Goal: Information Seeking & Learning: Learn about a topic

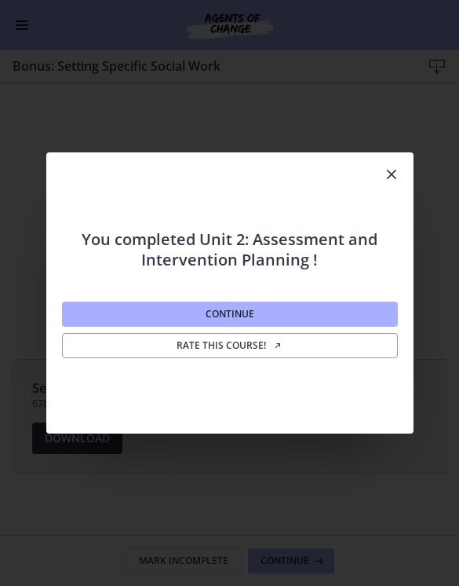
click at [119, 310] on button "Continue" at bounding box center [230, 313] width 336 height 25
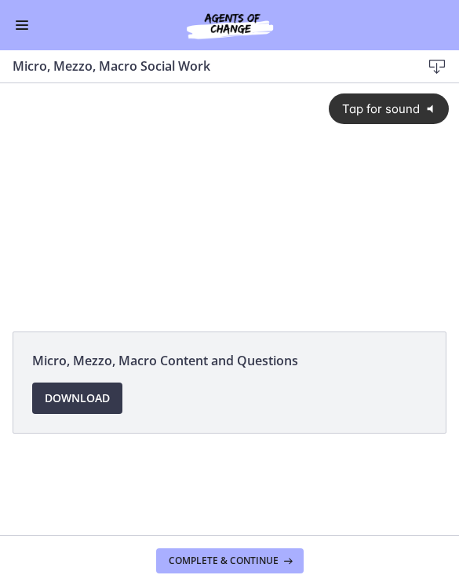
click at [370, 109] on span "Tap for sound" at bounding box center [375, 108] width 89 height 15
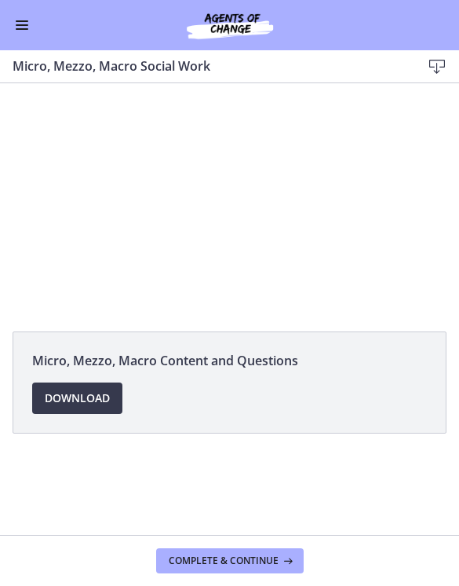
click at [216, 204] on div at bounding box center [229, 198] width 459 height 231
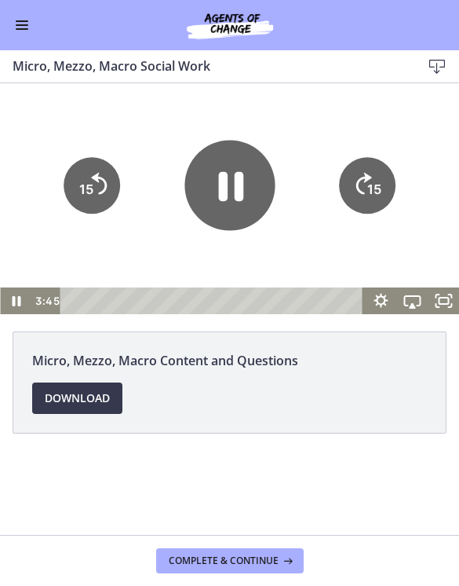
click at [223, 208] on icon "Pause" at bounding box center [229, 185] width 90 height 90
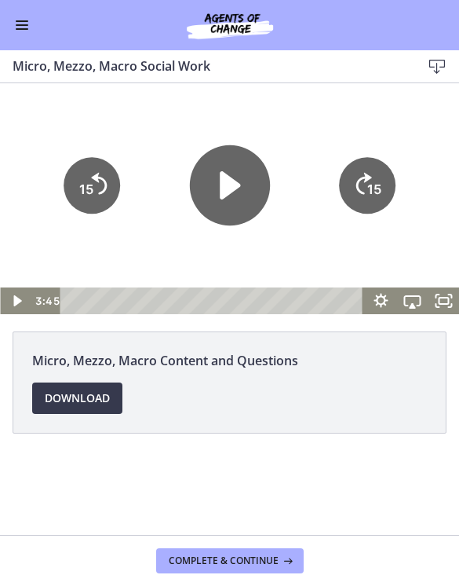
click at [237, 188] on icon "Play Video" at bounding box center [230, 185] width 20 height 28
click at [228, 199] on icon "Pause" at bounding box center [229, 185] width 80 height 80
click at [225, 202] on icon "Play Video" at bounding box center [229, 185] width 80 height 80
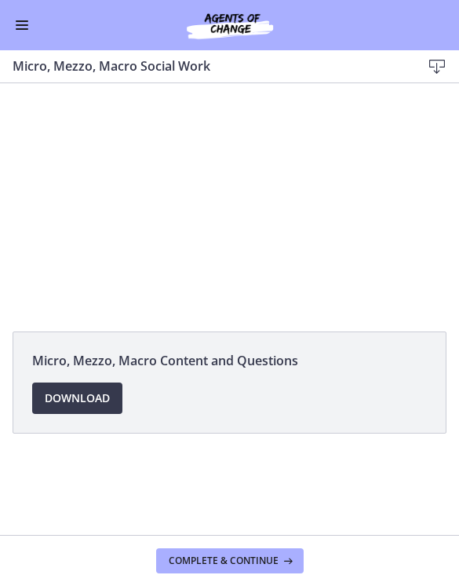
click at [203, 199] on div at bounding box center [229, 198] width 459 height 231
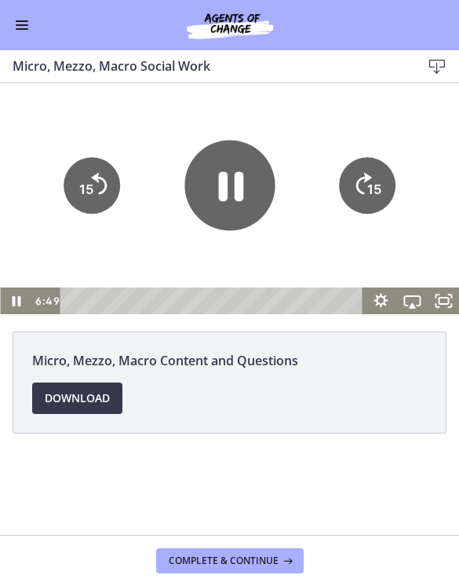
click at [225, 203] on icon "Pause" at bounding box center [229, 185] width 90 height 90
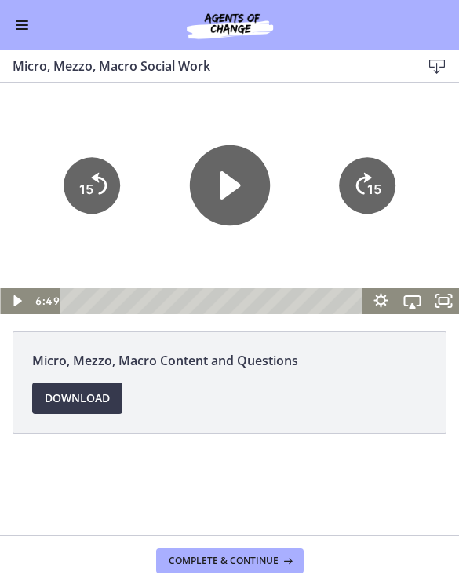
click at [233, 174] on icon "Play Video" at bounding box center [229, 185] width 80 height 80
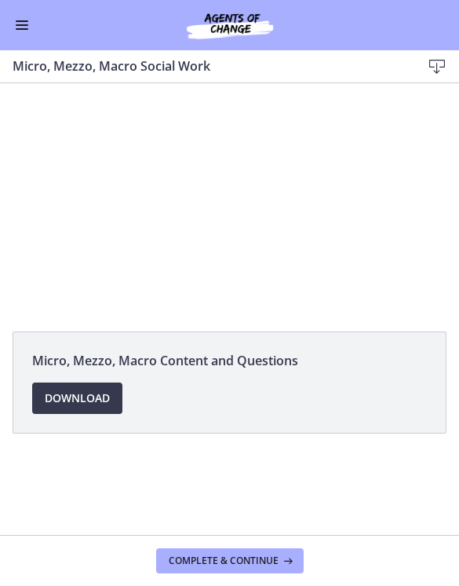
click at [203, 173] on div at bounding box center [229, 198] width 459 height 231
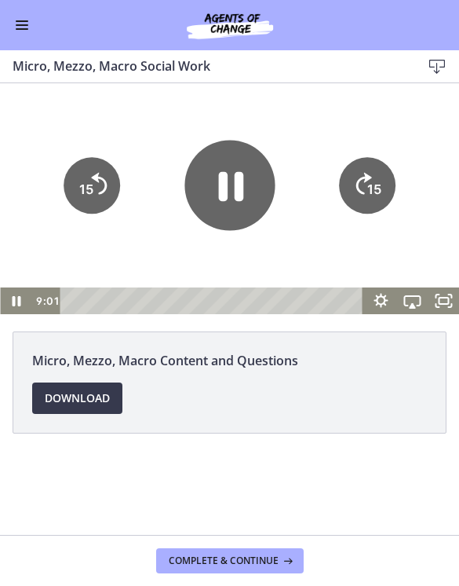
click at [222, 184] on icon "Pause" at bounding box center [230, 186] width 25 height 29
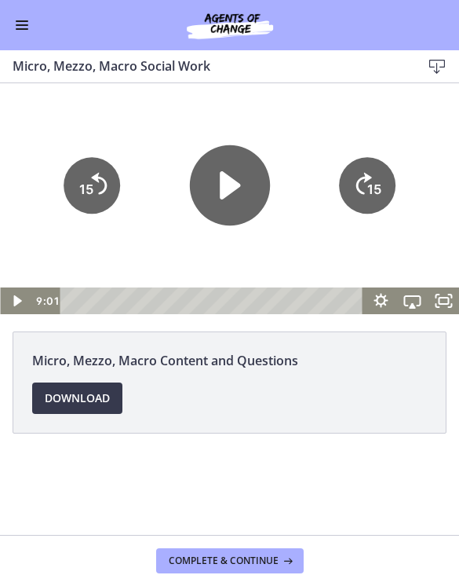
click at [234, 176] on icon "Play Video" at bounding box center [229, 185] width 80 height 80
click at [154, 243] on div at bounding box center [229, 198] width 459 height 231
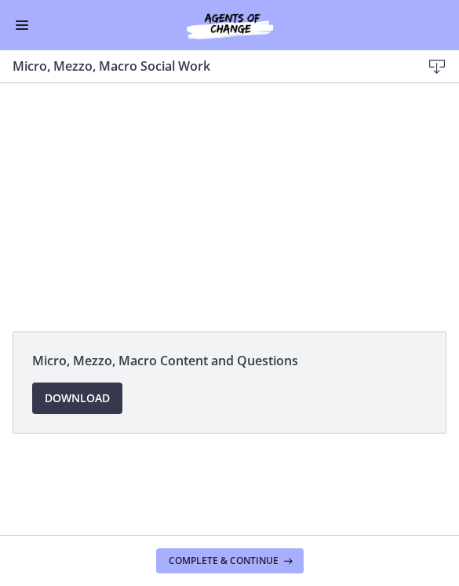
click at [232, 182] on div at bounding box center [229, 198] width 459 height 231
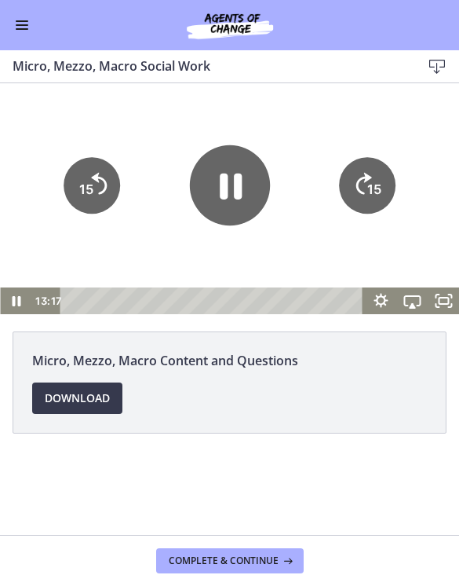
click at [228, 180] on icon "Pause" at bounding box center [229, 185] width 80 height 80
click at [159, 248] on div at bounding box center [229, 198] width 459 height 231
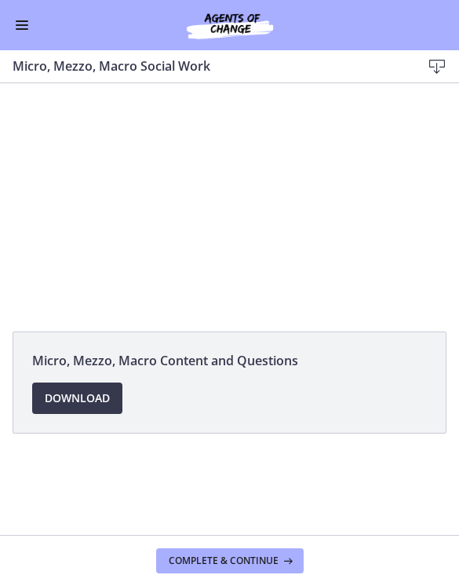
click at [239, 198] on div at bounding box center [229, 198] width 459 height 231
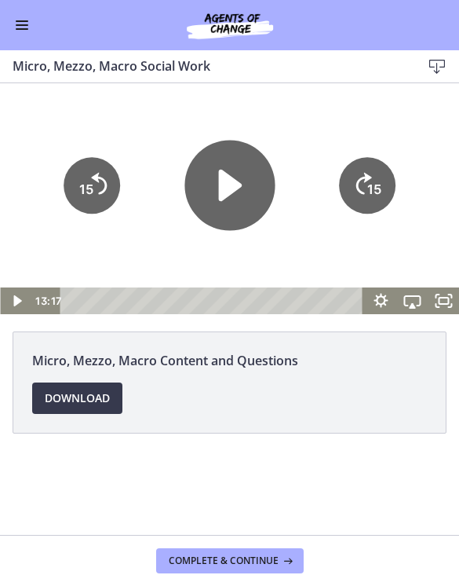
click at [234, 192] on icon "Play Video" at bounding box center [229, 185] width 90 height 90
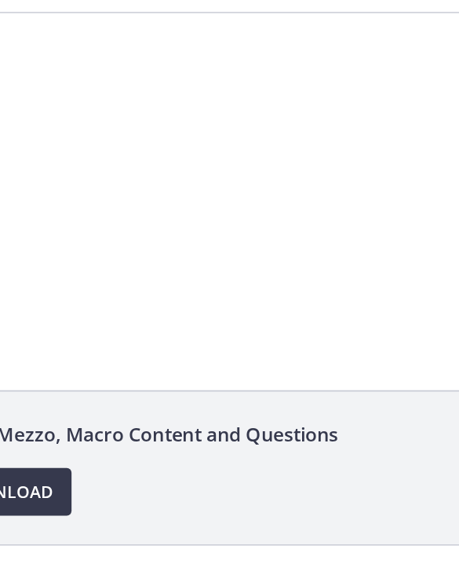
click at [71, 115] on div at bounding box center [115, 128] width 459 height 231
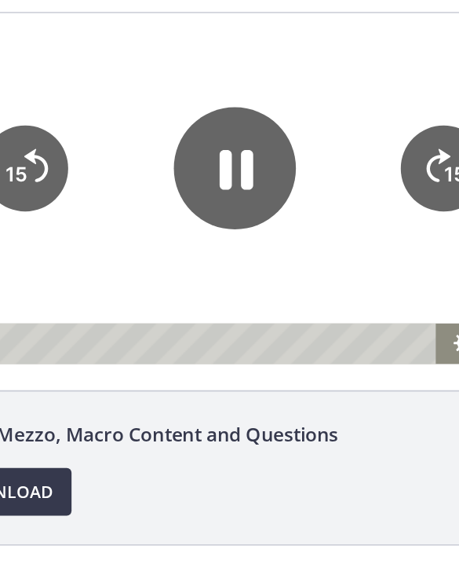
click at [105, 108] on icon "Pause" at bounding box center [115, 115] width 80 height 80
click at [126, 123] on icon "Play Video" at bounding box center [115, 115] width 80 height 80
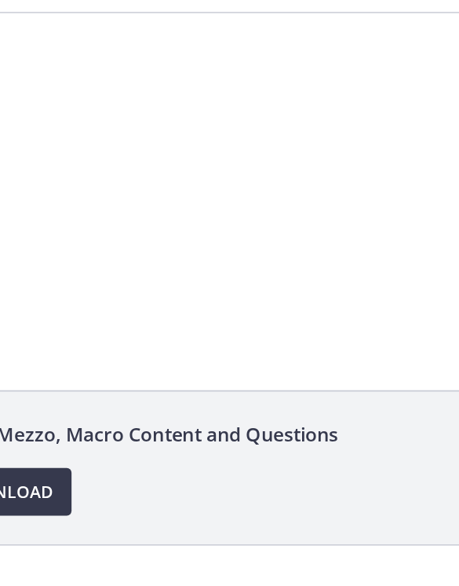
click at [115, 110] on div at bounding box center [115, 128] width 459 height 231
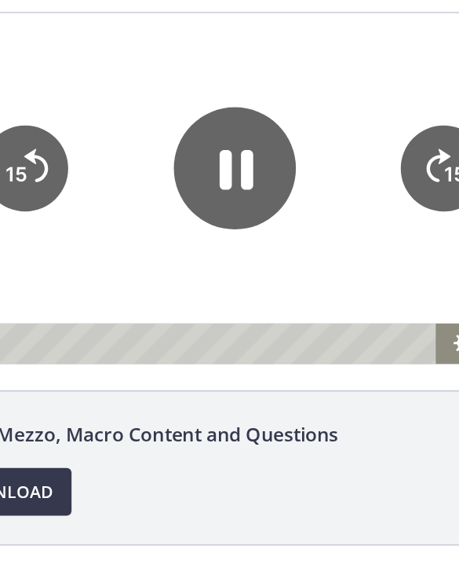
click at [115, 116] on icon "Pause" at bounding box center [115, 115] width 80 height 80
click at [39, 152] on div at bounding box center [115, 128] width 459 height 231
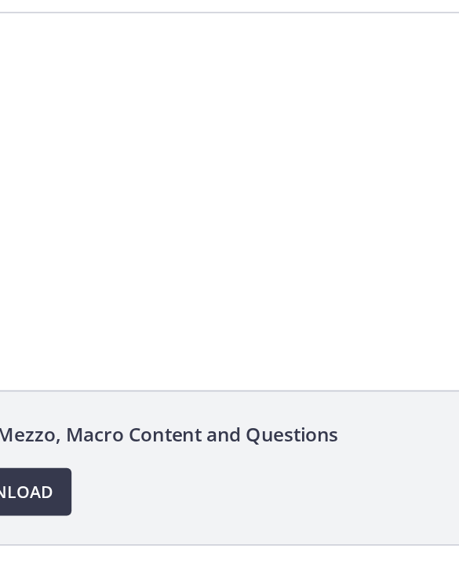
click at [91, 130] on div at bounding box center [115, 128] width 459 height 231
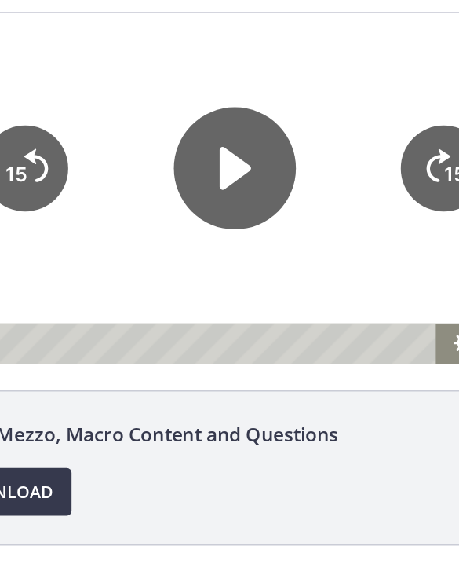
click at [105, 122] on icon "Play Video" at bounding box center [115, 115] width 80 height 80
click at [186, 169] on div at bounding box center [115, 128] width 459 height 231
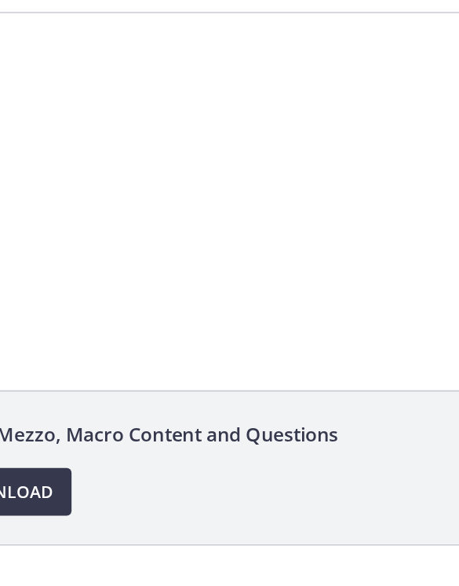
click at [127, 151] on div at bounding box center [115, 128] width 459 height 231
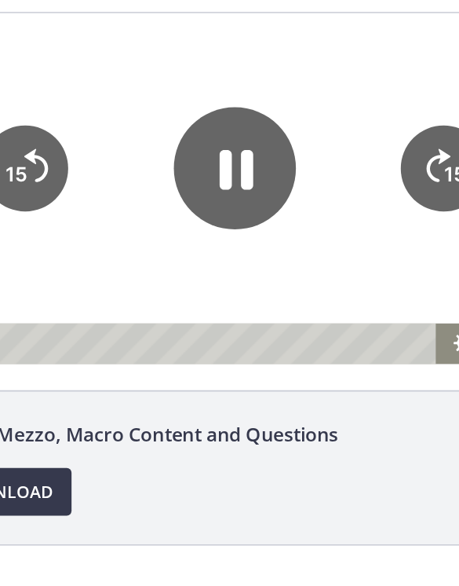
click at [256, 121] on tspan "15" at bounding box center [261, 119] width 14 height 16
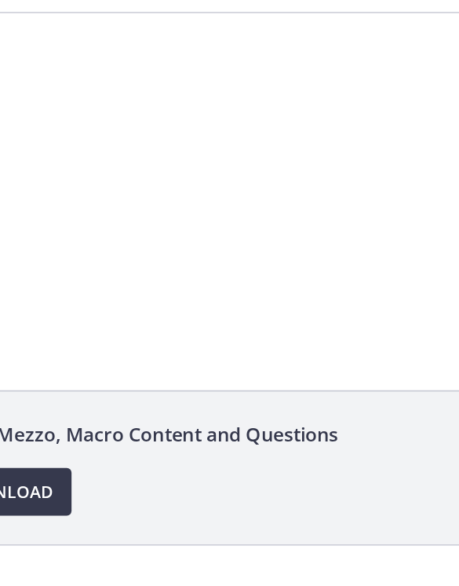
click at [113, 159] on div at bounding box center [115, 128] width 459 height 231
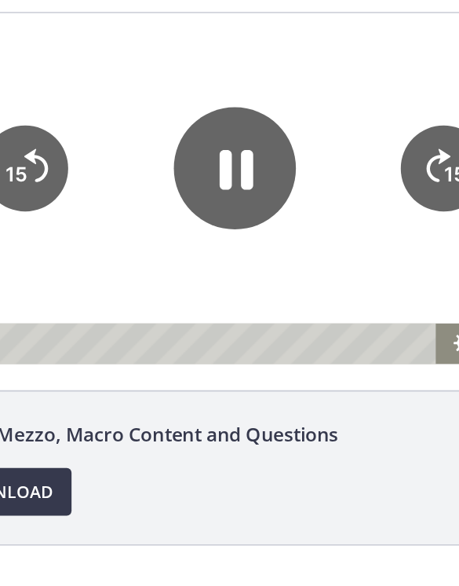
click at [122, 120] on icon "Pause" at bounding box center [117, 116] width 22 height 26
click at [115, 117] on icon "Play Video" at bounding box center [116, 114] width 20 height 28
click at [172, 180] on div at bounding box center [115, 128] width 459 height 231
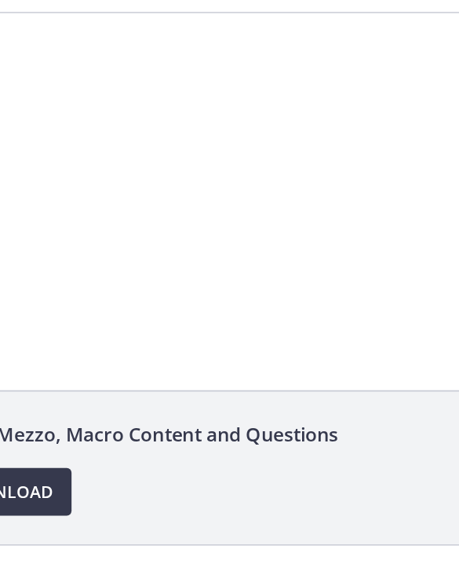
click at [123, 166] on div at bounding box center [115, 128] width 459 height 231
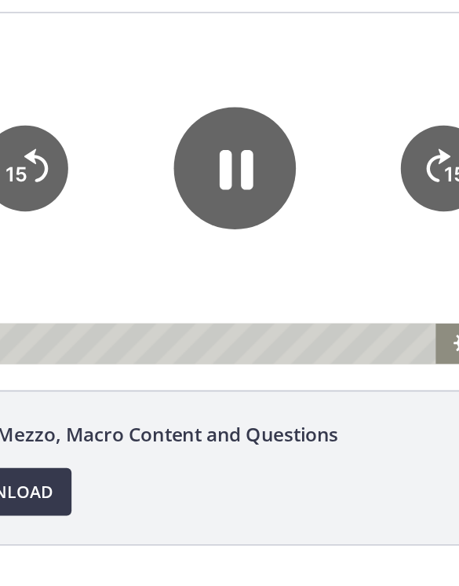
click at [108, 122] on icon "Pause" at bounding box center [117, 116] width 22 height 26
click at [164, 174] on div at bounding box center [115, 128] width 459 height 231
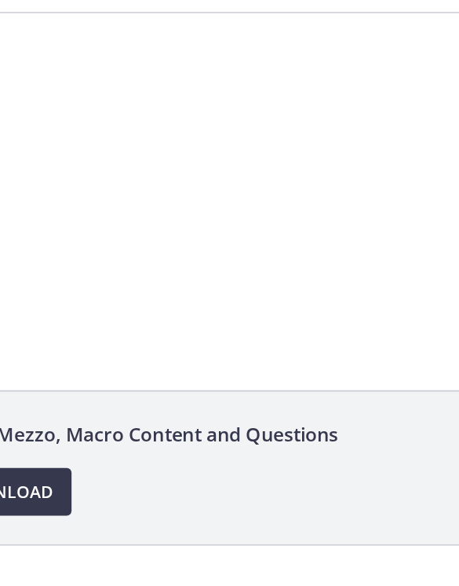
click at [225, 153] on div at bounding box center [115, 128] width 459 height 231
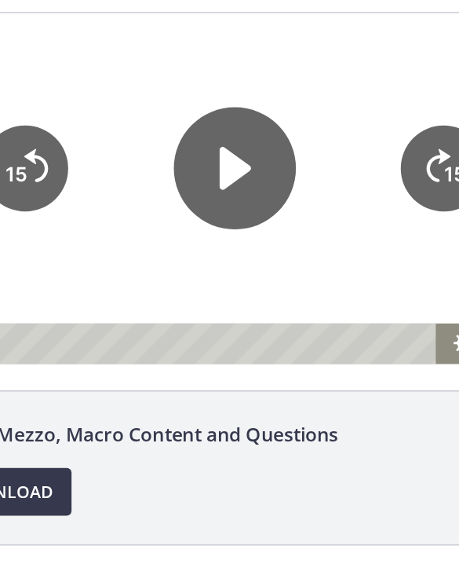
click at [127, 137] on icon "Play Video" at bounding box center [115, 115] width 80 height 80
click at [53, 177] on div at bounding box center [115, 128] width 459 height 231
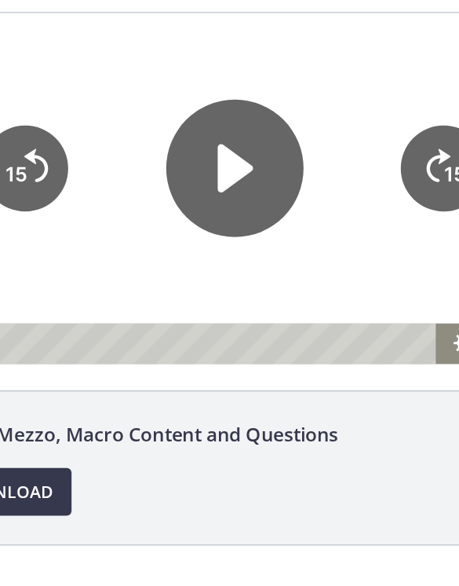
click at [100, 118] on icon "Play Video" at bounding box center [116, 114] width 90 height 90
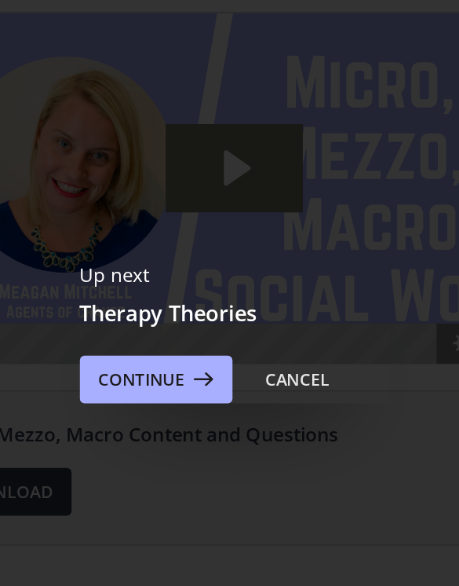
click at [141, 315] on span "Continue" at bounding box center [169, 324] width 57 height 19
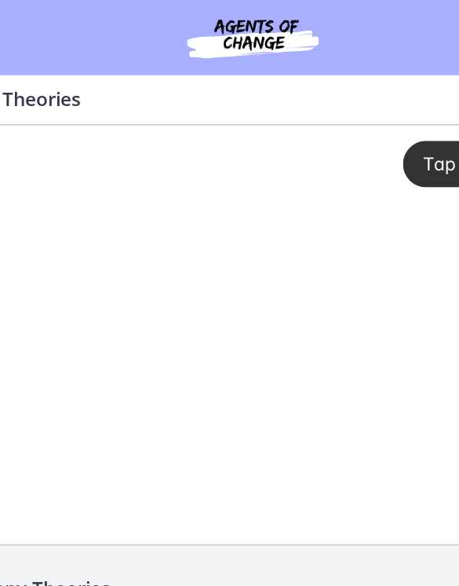
click at [248, 155] on span "Tap for sound" at bounding box center [278, 150] width 89 height 15
click at [115, 239] on div at bounding box center [132, 254] width 459 height 258
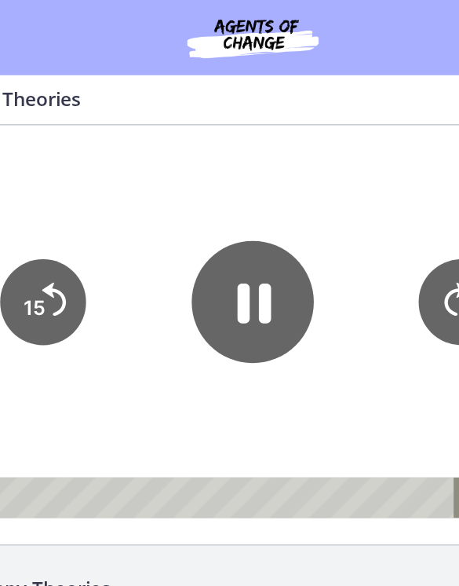
click at [124, 239] on icon "Pause" at bounding box center [134, 241] width 22 height 26
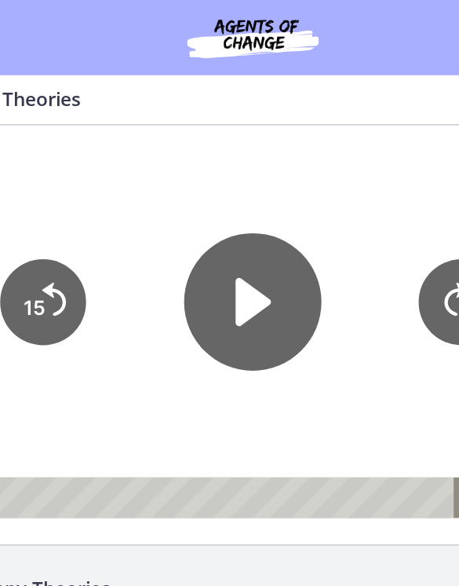
click at [152, 234] on icon "Play Video" at bounding box center [133, 240] width 90 height 90
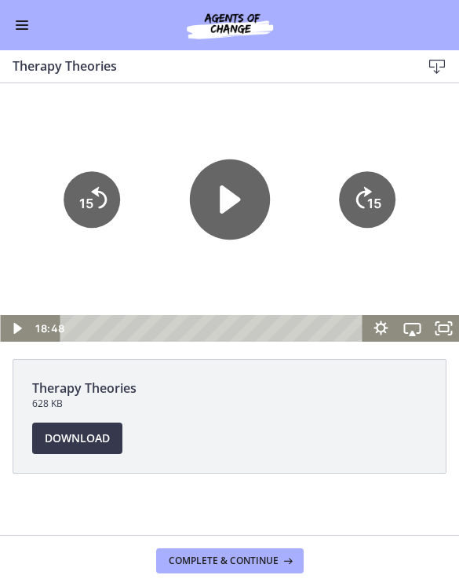
click at [240, 204] on icon "Play Video" at bounding box center [229, 199] width 80 height 80
click at [240, 206] on icon "Play Video" at bounding box center [229, 199] width 80 height 80
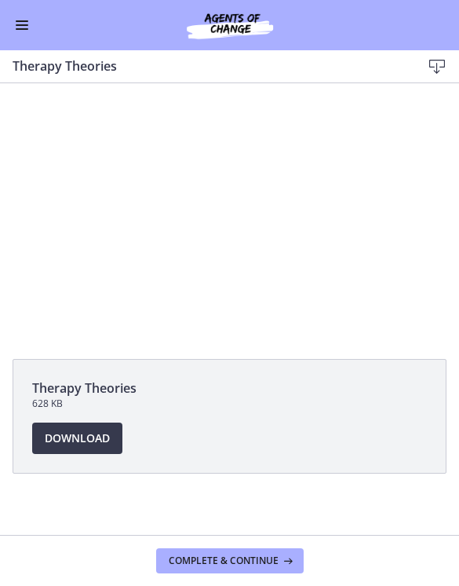
click at [266, 209] on div at bounding box center [229, 212] width 459 height 258
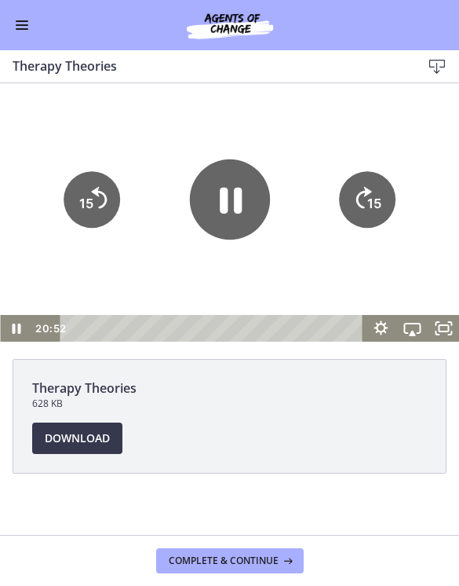
click at [218, 197] on icon "Pause" at bounding box center [229, 199] width 80 height 80
click at [130, 262] on div at bounding box center [229, 212] width 459 height 258
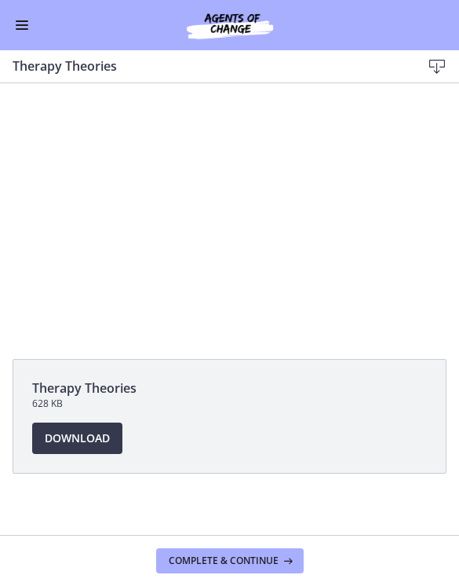
click at [247, 203] on div at bounding box center [229, 212] width 459 height 258
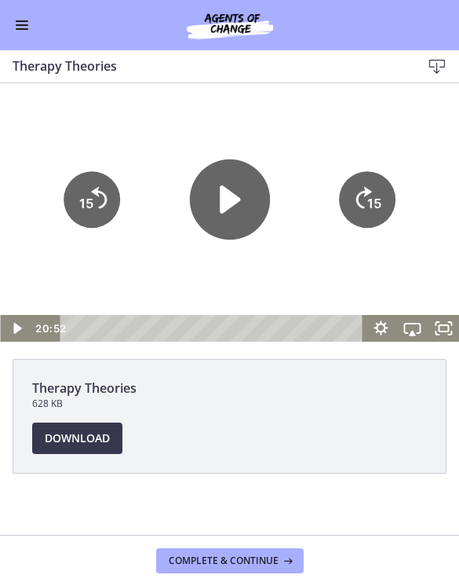
click at [225, 206] on icon "Play Video" at bounding box center [230, 198] width 20 height 28
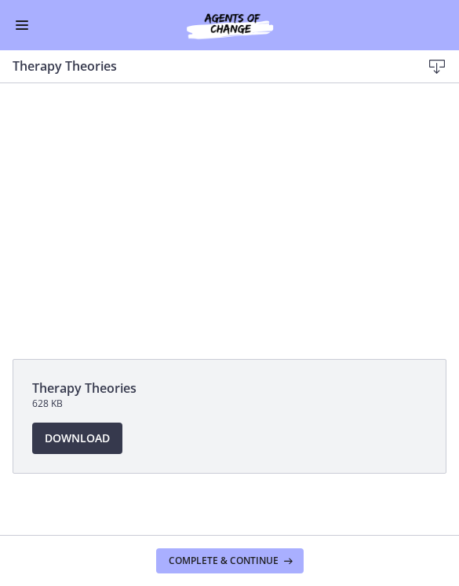
click at [225, 222] on div at bounding box center [229, 212] width 459 height 258
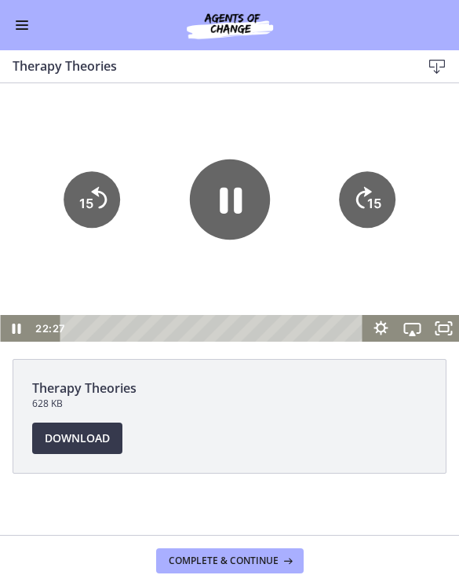
click at [235, 200] on icon "Pause" at bounding box center [231, 200] width 22 height 26
click at [241, 201] on icon "Play Video" at bounding box center [229, 199] width 80 height 80
click at [298, 280] on div at bounding box center [229, 212] width 459 height 258
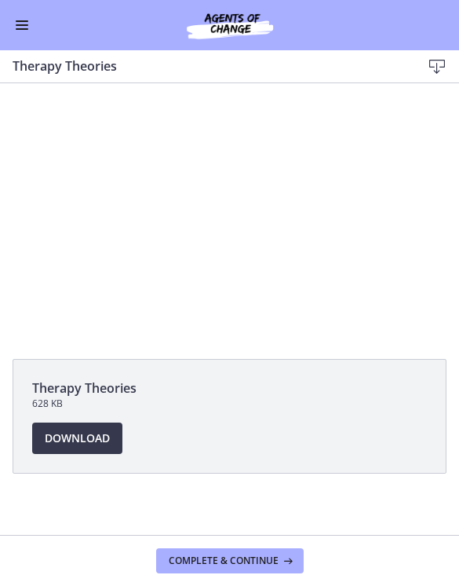
click at [243, 161] on div at bounding box center [229, 212] width 459 height 258
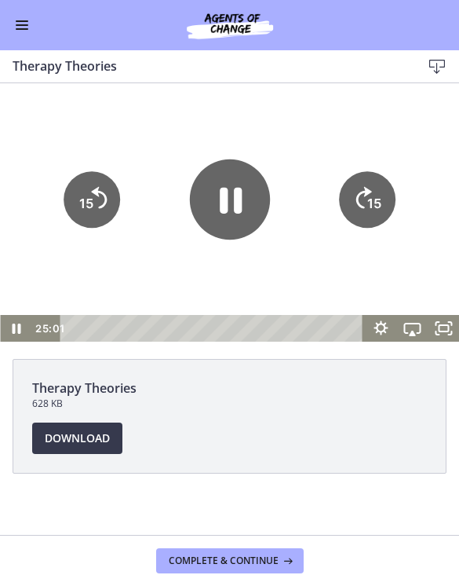
click at [247, 192] on icon "Pause" at bounding box center [229, 199] width 80 height 80
click at [224, 201] on icon "Play Video" at bounding box center [230, 198] width 20 height 28
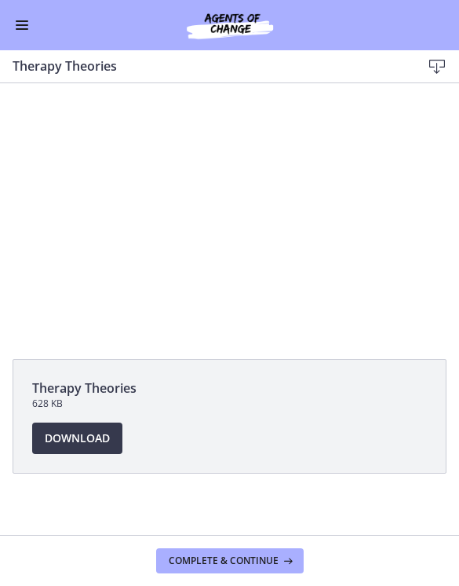
click at [234, 228] on div at bounding box center [229, 212] width 459 height 258
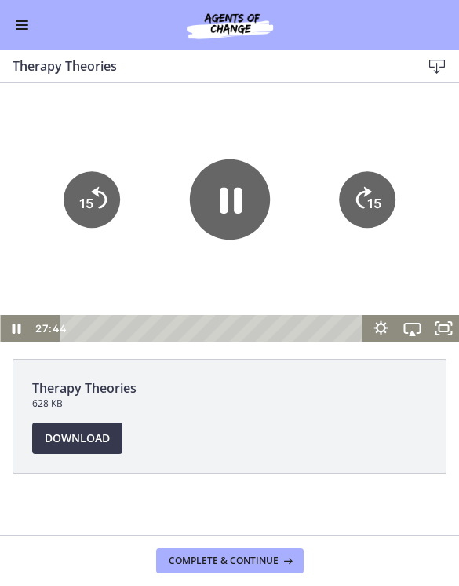
click at [236, 200] on icon "Pause" at bounding box center [231, 200] width 22 height 26
click at [287, 270] on div at bounding box center [229, 212] width 459 height 258
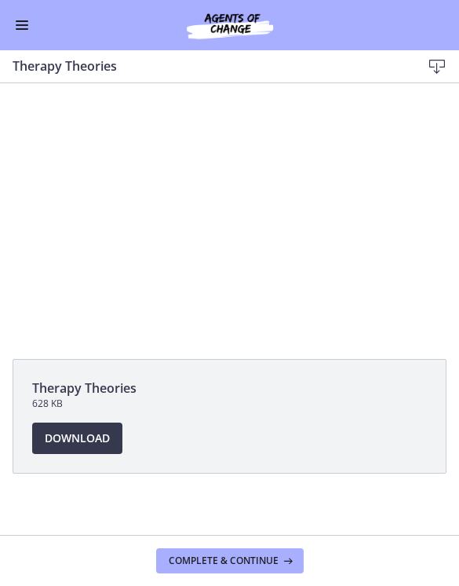
click at [208, 174] on div at bounding box center [229, 212] width 459 height 258
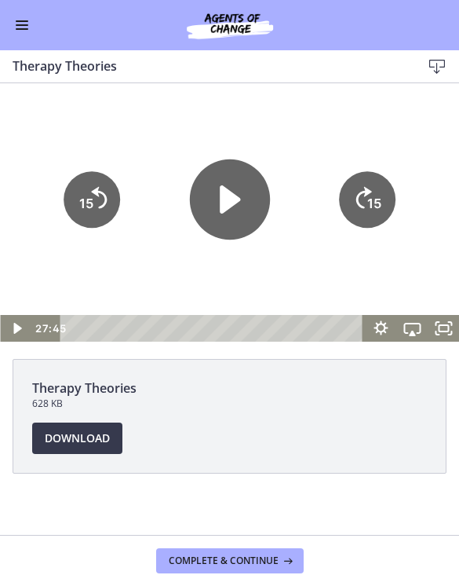
click at [220, 193] on icon "Play Video" at bounding box center [230, 198] width 20 height 28
click at [272, 287] on div at bounding box center [229, 212] width 459 height 258
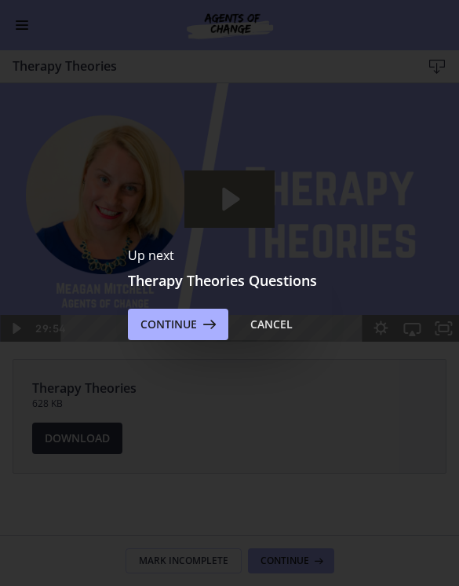
click at [144, 328] on span "Continue" at bounding box center [169, 324] width 57 height 19
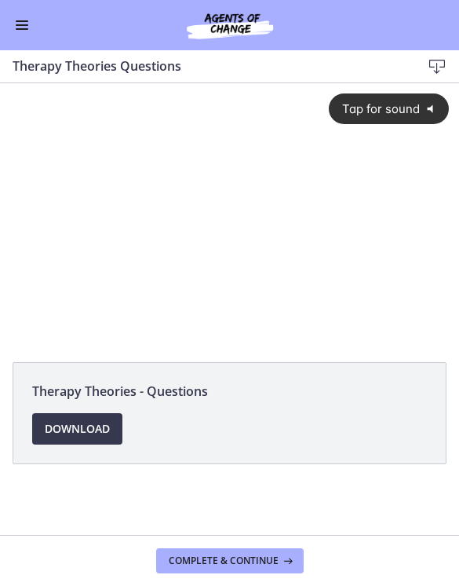
click at [345, 107] on span "Tap for sound" at bounding box center [375, 108] width 89 height 15
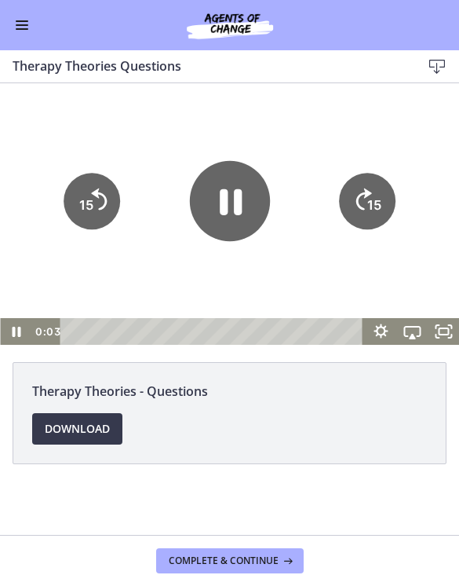
click at [210, 206] on icon "Pause" at bounding box center [229, 200] width 80 height 80
click at [240, 218] on icon "Play Video" at bounding box center [229, 200] width 80 height 80
click at [287, 265] on div at bounding box center [229, 213] width 459 height 261
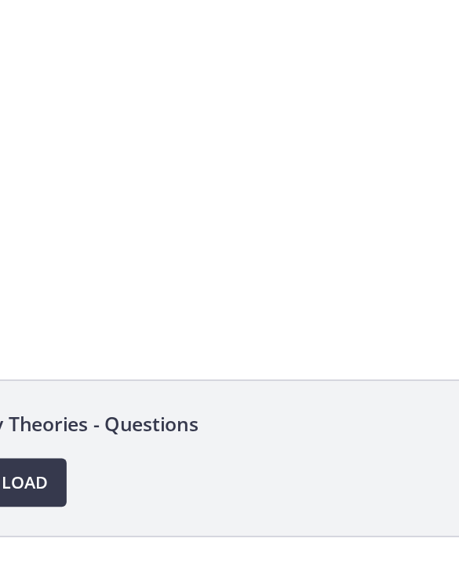
click at [82, 126] on div at bounding box center [107, 80] width 459 height 261
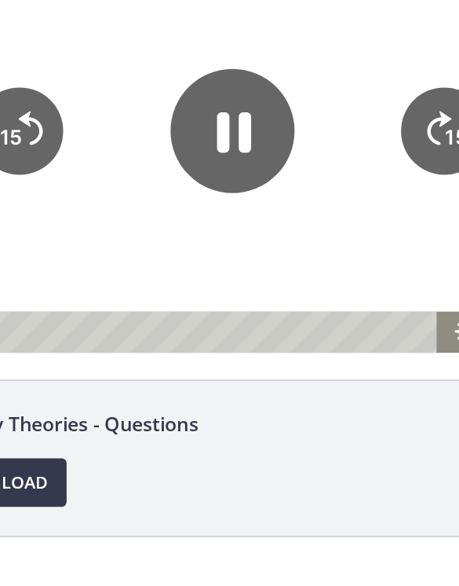
click at [226, 68] on icon "15" at bounding box center [245, 67] width 57 height 57
click at [235, 67] on icon "Skip ahead 15 seconds" at bounding box center [243, 65] width 16 height 22
click at [229, 68] on icon "15" at bounding box center [245, 67] width 57 height 57
click at [238, 74] on icon "Skip ahead 15 seconds" at bounding box center [243, 65] width 16 height 22
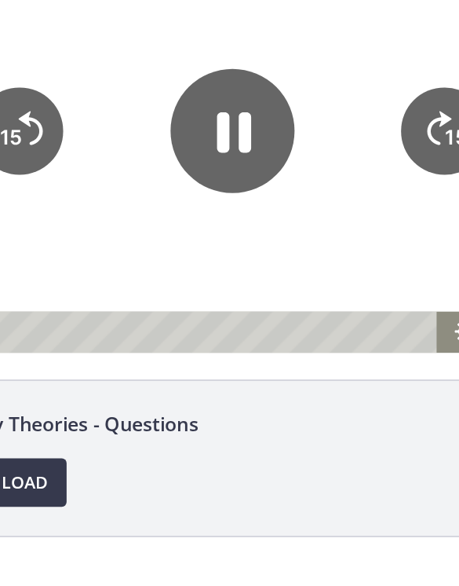
click at [152, 119] on div at bounding box center [107, 80] width 459 height 261
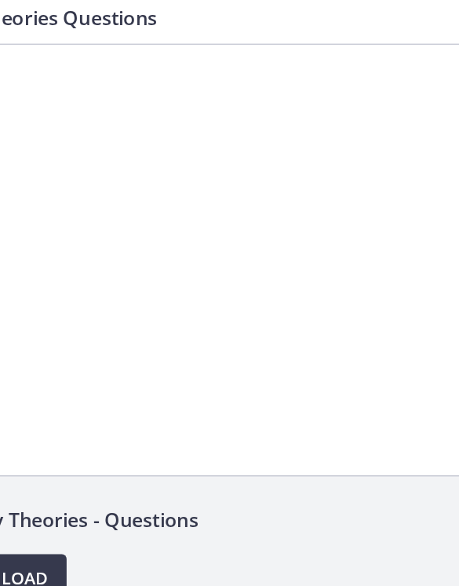
click at [136, 179] on div at bounding box center [107, 175] width 459 height 261
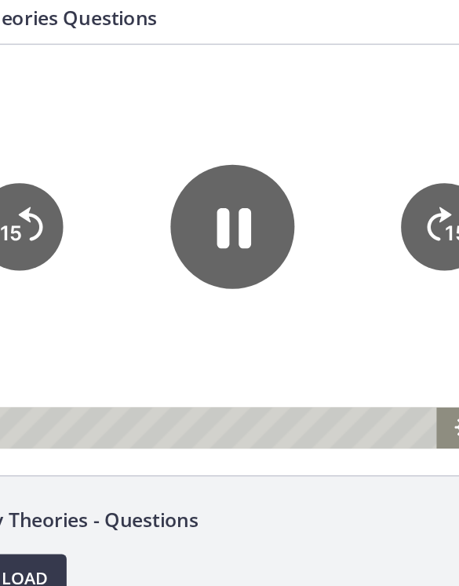
click at [231, 160] on icon "15" at bounding box center [245, 162] width 57 height 57
click at [236, 169] on icon "15" at bounding box center [245, 162] width 57 height 57
click at [241, 170] on icon "15" at bounding box center [245, 162] width 57 height 57
click at [225, 168] on icon "15" at bounding box center [245, 162] width 57 height 57
click at [232, 163] on icon "15" at bounding box center [245, 162] width 57 height 57
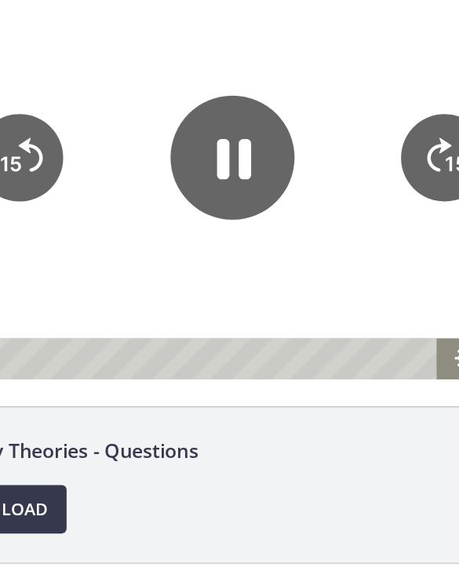
click at [242, 90] on icon "15" at bounding box center [245, 94] width 57 height 57
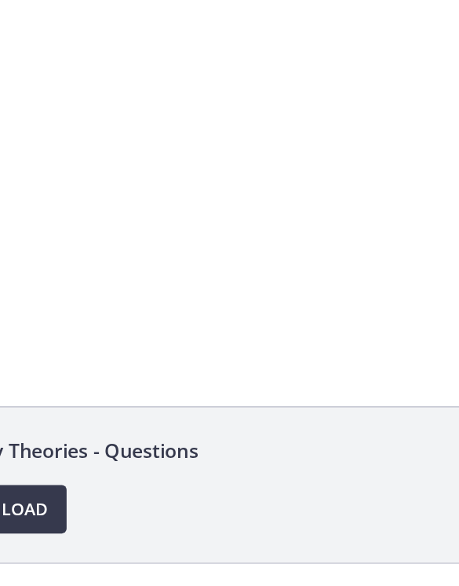
click at [111, 127] on div at bounding box center [107, 106] width 459 height 261
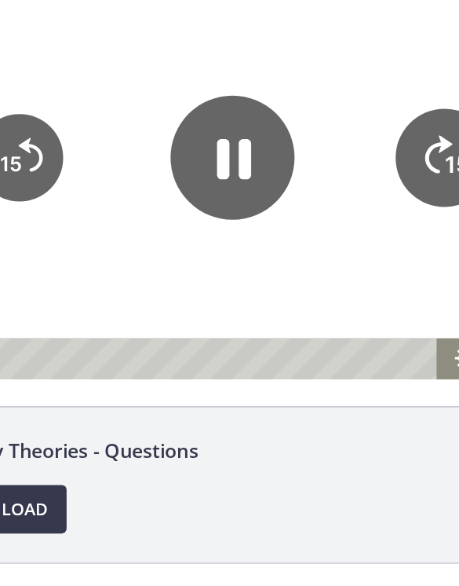
click at [236, 93] on icon "Skip ahead 15 seconds" at bounding box center [241, 91] width 17 height 24
click at [236, 93] on icon "15" at bounding box center [246, 94] width 64 height 64
click at [235, 94] on icon "Skip ahead 15 seconds" at bounding box center [243, 92] width 16 height 22
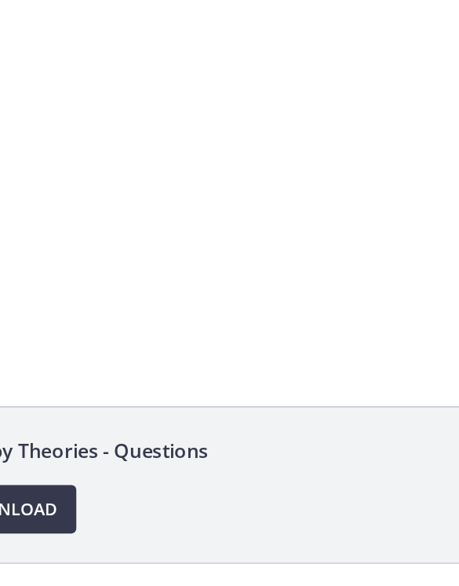
click at [71, 146] on div at bounding box center [117, 106] width 459 height 261
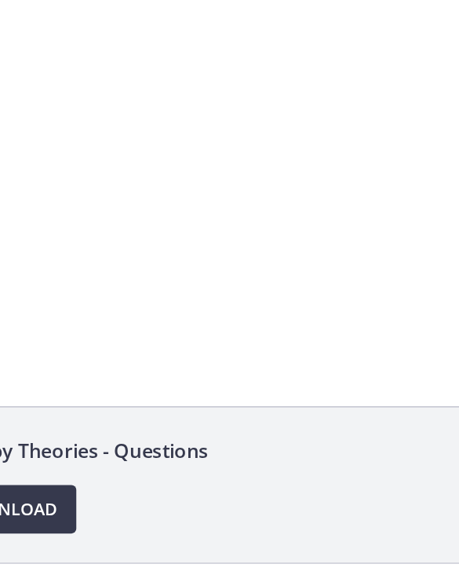
click at [109, 104] on div at bounding box center [117, 106] width 459 height 261
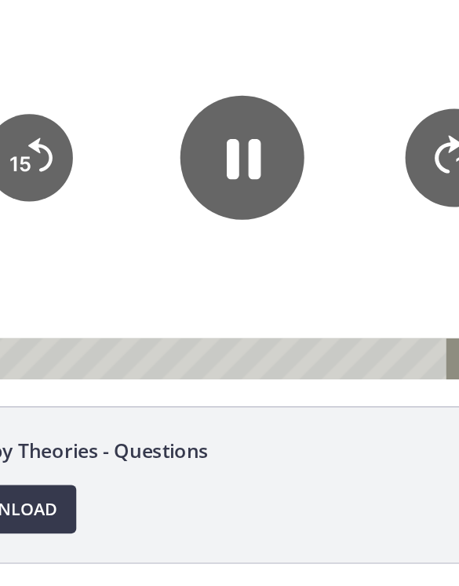
click at [239, 91] on icon "15" at bounding box center [256, 94] width 64 height 64
click at [240, 95] on icon "15" at bounding box center [255, 94] width 57 height 57
click at [238, 87] on icon "15" at bounding box center [256, 94] width 64 height 64
click at [243, 94] on icon "15" at bounding box center [255, 94] width 57 height 57
click at [241, 93] on icon "15" at bounding box center [255, 94] width 57 height 57
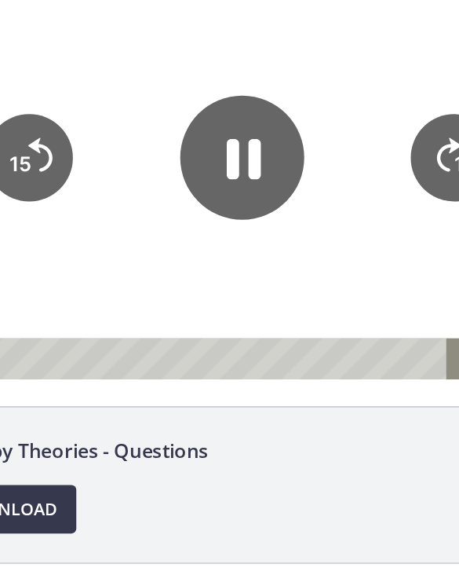
click at [235, 95] on icon "15" at bounding box center [255, 94] width 57 height 57
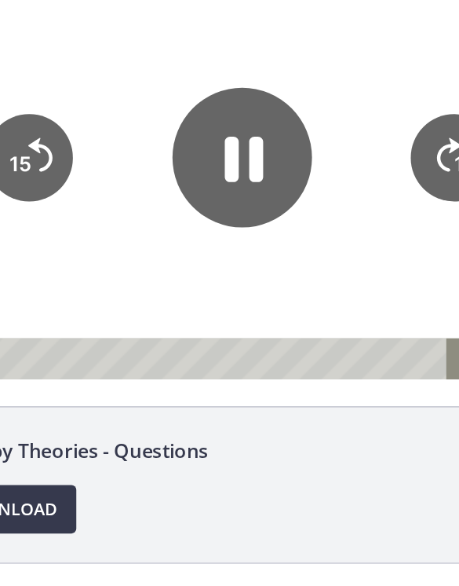
click at [120, 106] on icon "Pause" at bounding box center [117, 94] width 90 height 90
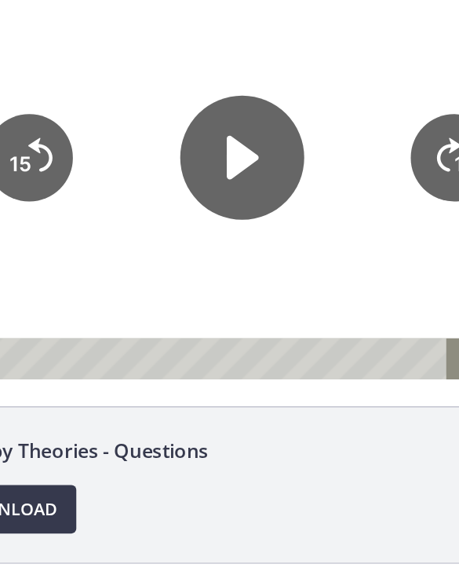
click at [55, 121] on div at bounding box center [117, 106] width 459 height 261
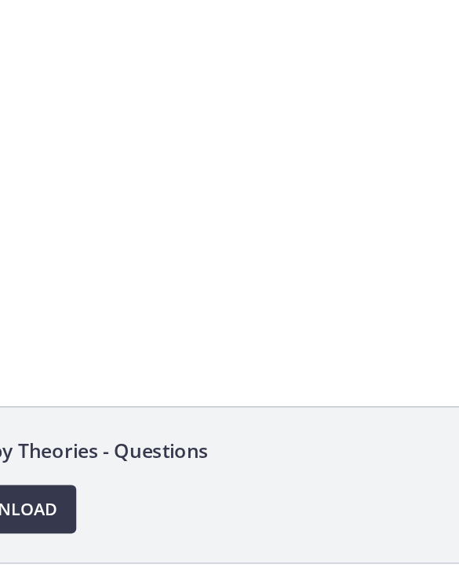
click at [100, 105] on div at bounding box center [117, 106] width 459 height 261
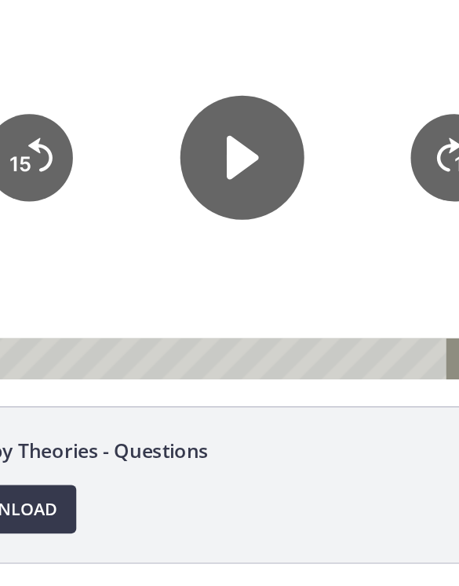
click at [116, 98] on icon "Play Video" at bounding box center [118, 93] width 20 height 28
click at [248, 100] on icon "Skip ahead 15 seconds" at bounding box center [252, 92] width 16 height 22
click at [242, 93] on icon "15" at bounding box center [255, 94] width 57 height 57
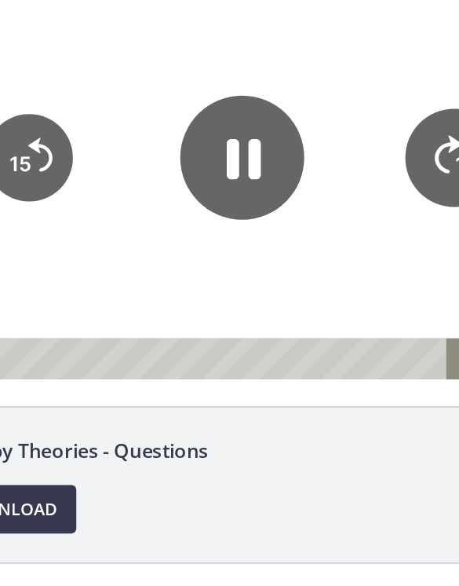
click at [244, 91] on icon "15" at bounding box center [256, 94] width 64 height 64
click at [240, 92] on icon "15" at bounding box center [256, 94] width 64 height 64
click at [241, 97] on icon "15" at bounding box center [255, 94] width 57 height 57
click at [241, 95] on icon "15" at bounding box center [255, 94] width 57 height 57
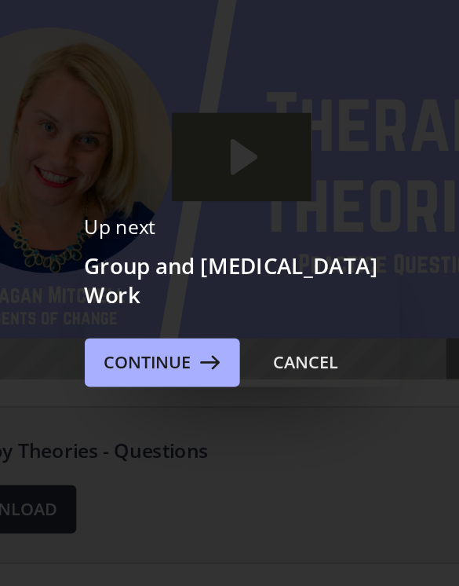
click at [141, 324] on span "Continue" at bounding box center [169, 333] width 57 height 19
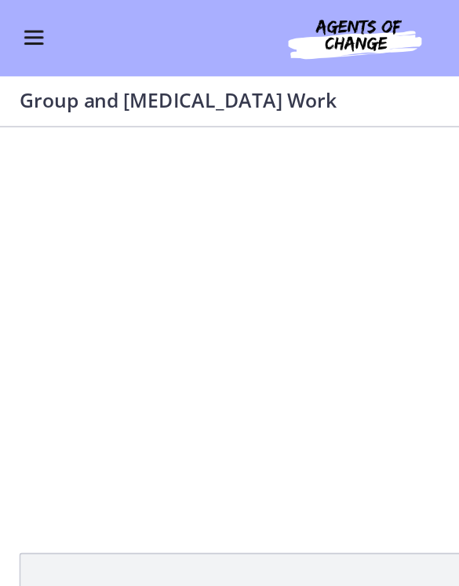
click at [163, 233] on div "Tap for sound @keyframes VOLUME_SMALL_WAVE_FLASH { 0% { opacity: 0; } 33% { opa…" at bounding box center [229, 243] width 459 height 232
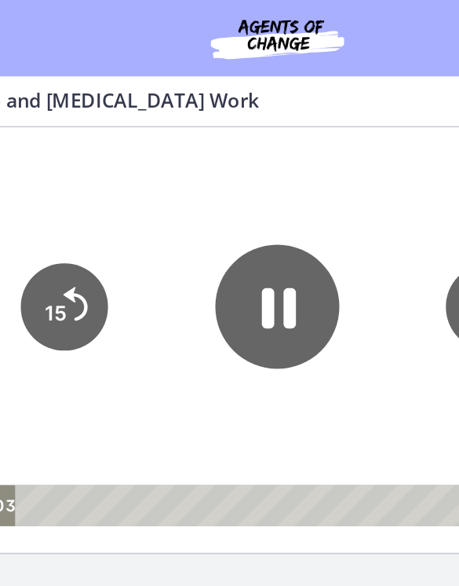
click at [146, 240] on icon "Pause" at bounding box center [154, 244] width 22 height 26
click at [160, 249] on icon "Play Video" at bounding box center [152, 243] width 80 height 80
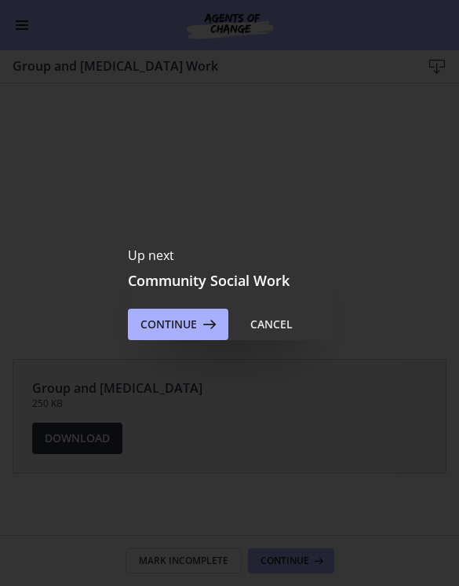
click at [184, 321] on span "Continue" at bounding box center [169, 324] width 57 height 19
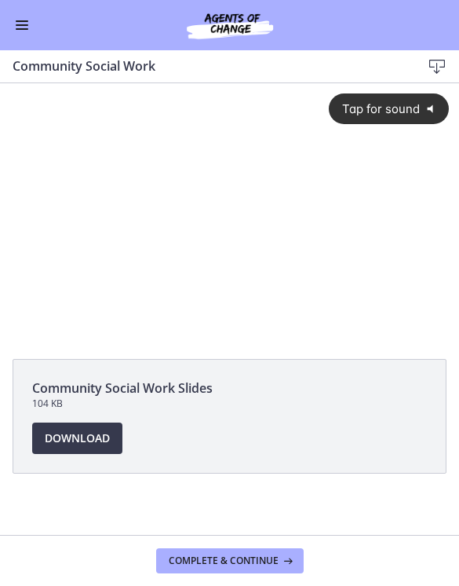
click at [413, 122] on button "Tap for sound @keyframes VOLUME_SMALL_WAVE_FLASH { 0% { opacity: 0; } 33% { opa…" at bounding box center [389, 108] width 120 height 31
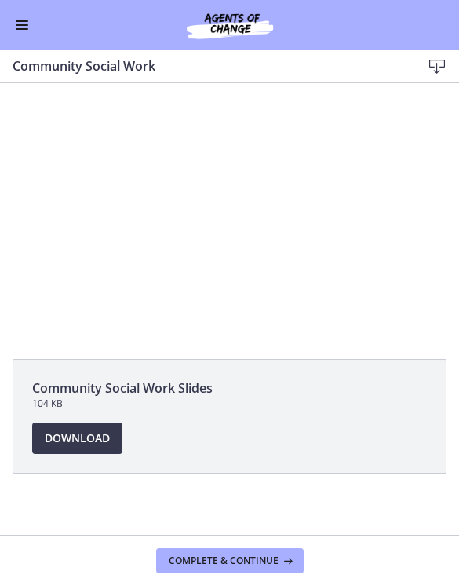
click at [216, 192] on div at bounding box center [229, 212] width 459 height 258
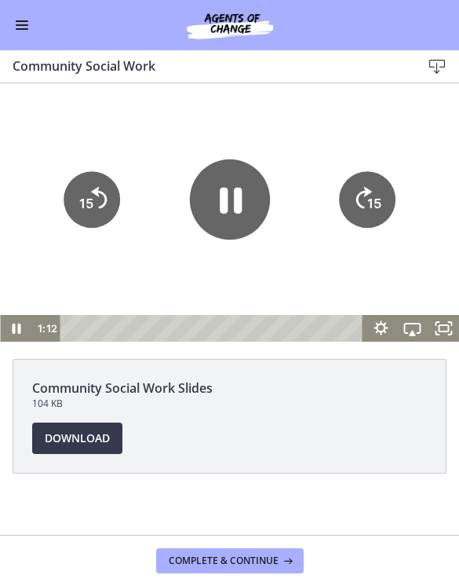
click at [227, 192] on icon "Pause" at bounding box center [231, 200] width 22 height 26
click at [116, 263] on div at bounding box center [229, 212] width 459 height 258
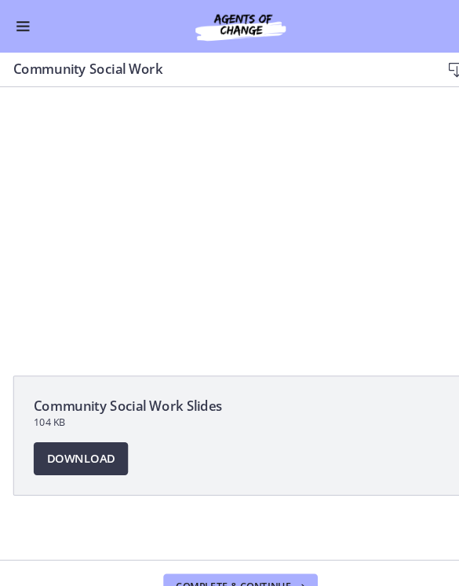
click at [203, 200] on div at bounding box center [229, 215] width 459 height 258
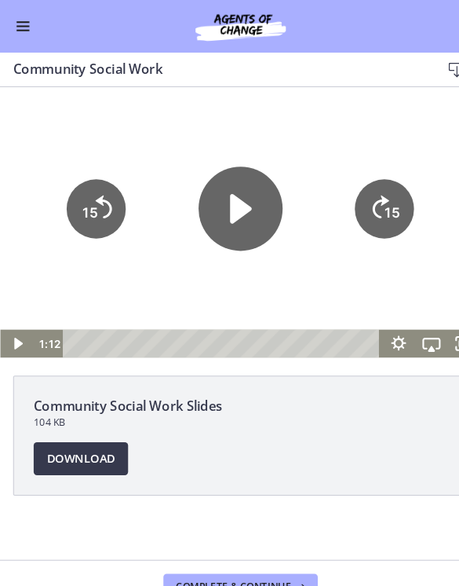
click at [228, 206] on icon "Play Video" at bounding box center [230, 202] width 20 height 28
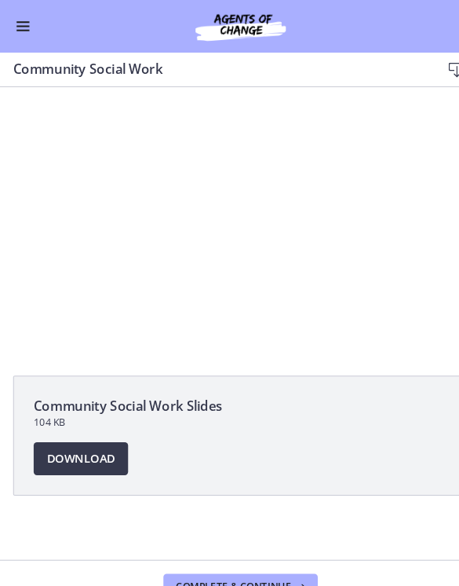
click at [223, 193] on div at bounding box center [229, 215] width 459 height 258
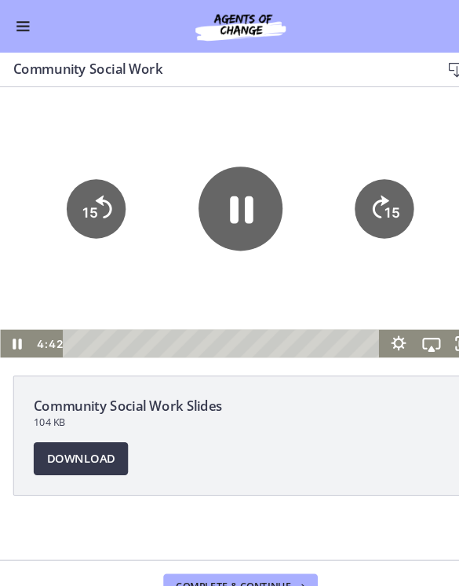
click at [224, 204] on icon "Pause" at bounding box center [231, 203] width 22 height 26
click at [152, 272] on div at bounding box center [229, 215] width 459 height 258
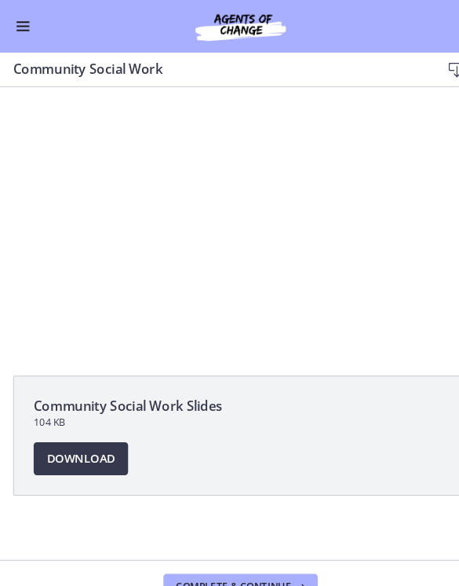
click at [230, 258] on div at bounding box center [229, 215] width 459 height 258
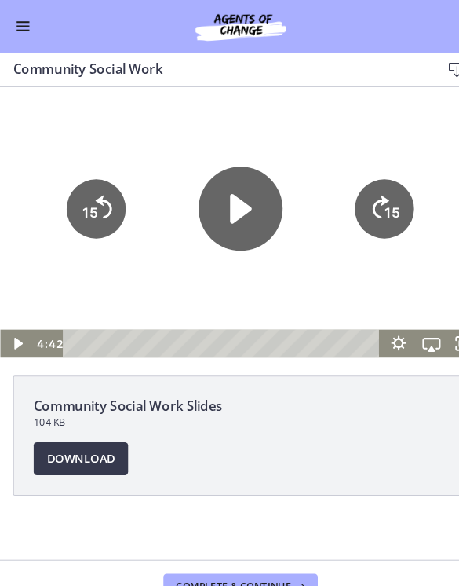
click at [232, 196] on icon "Play Video" at bounding box center [230, 202] width 20 height 28
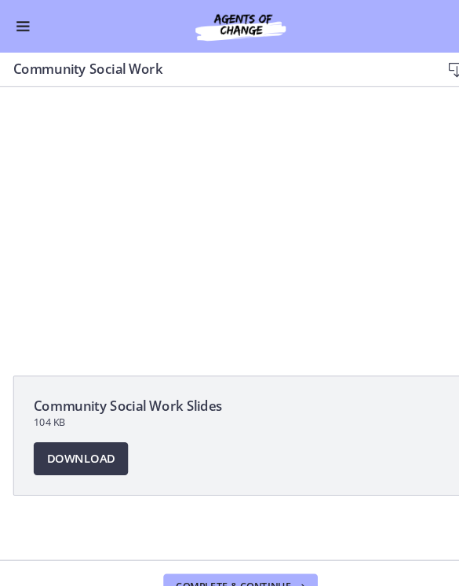
click at [226, 221] on div at bounding box center [229, 215] width 459 height 258
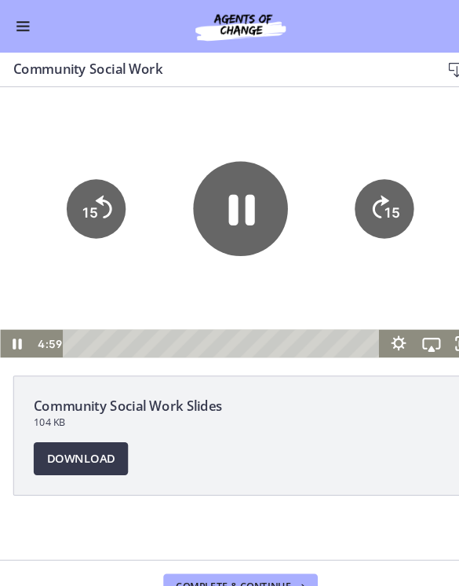
click at [237, 214] on icon "Pause" at bounding box center [230, 202] width 25 height 29
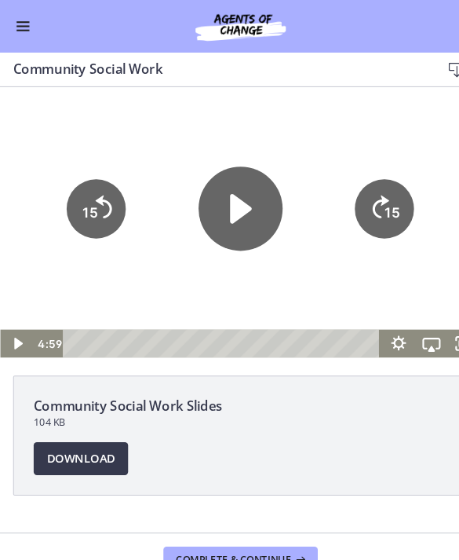
click at [232, 189] on icon "Play Video" at bounding box center [229, 202] width 80 height 80
click at [161, 263] on div at bounding box center [229, 215] width 459 height 258
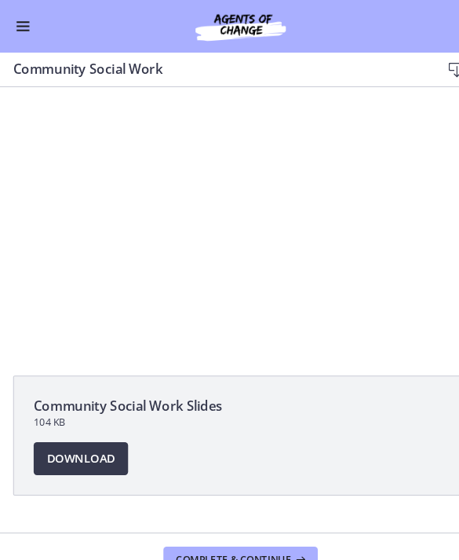
click at [216, 203] on div at bounding box center [229, 215] width 459 height 258
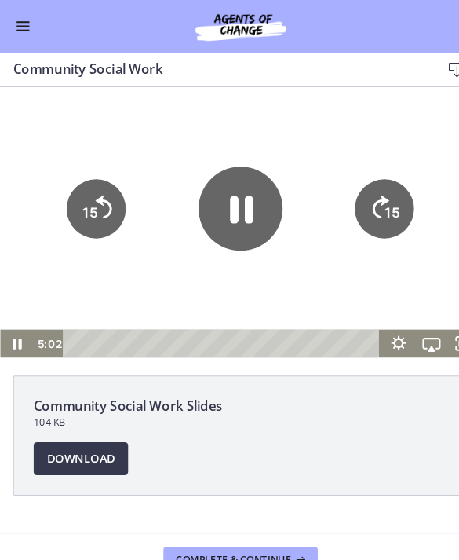
click at [219, 201] on icon "Pause" at bounding box center [229, 202] width 80 height 80
click at [226, 192] on icon "Play Video" at bounding box center [230, 202] width 20 height 28
click at [150, 263] on div at bounding box center [229, 215] width 459 height 258
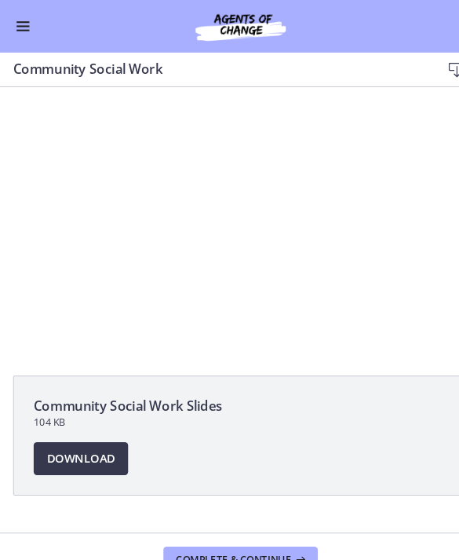
click at [232, 225] on div at bounding box center [229, 215] width 459 height 258
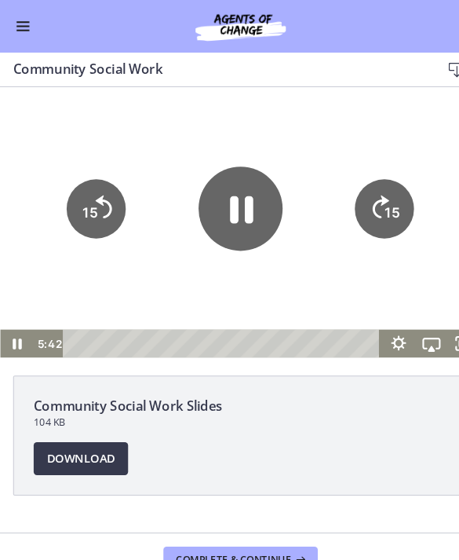
click at [228, 179] on icon "Pause" at bounding box center [229, 202] width 80 height 80
click at [331, 116] on div at bounding box center [229, 215] width 459 height 258
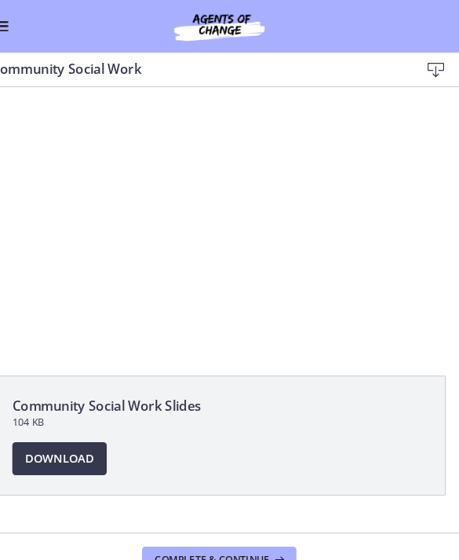
click at [198, 181] on div at bounding box center [208, 215] width 459 height 258
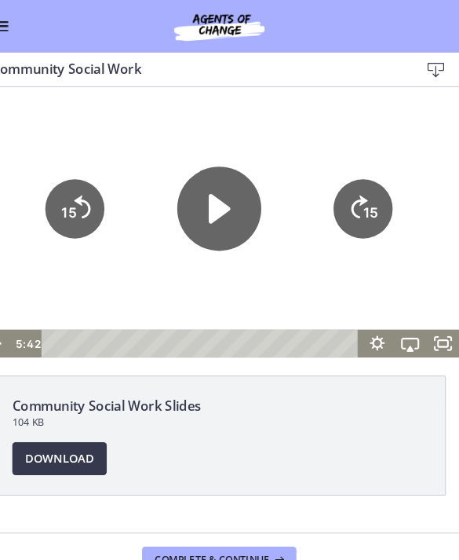
click at [200, 194] on icon "Play Video" at bounding box center [209, 202] width 20 height 28
click at [145, 119] on div at bounding box center [208, 215] width 459 height 258
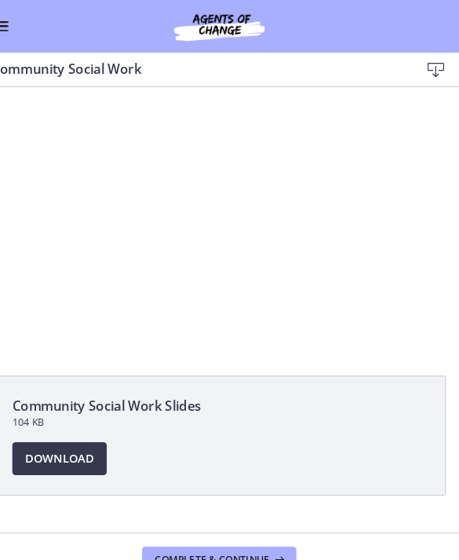
click at [184, 244] on div at bounding box center [208, 215] width 459 height 258
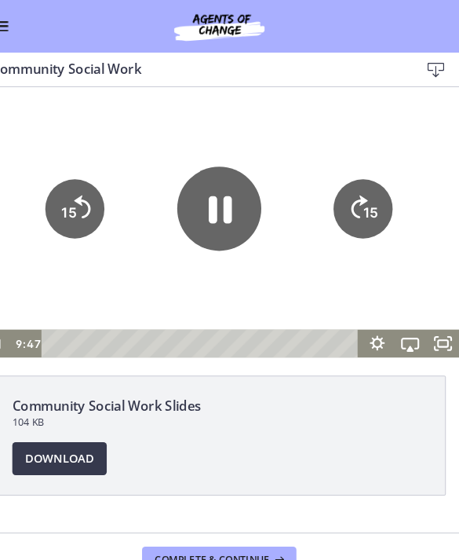
click at [137, 256] on div at bounding box center [208, 215] width 459 height 258
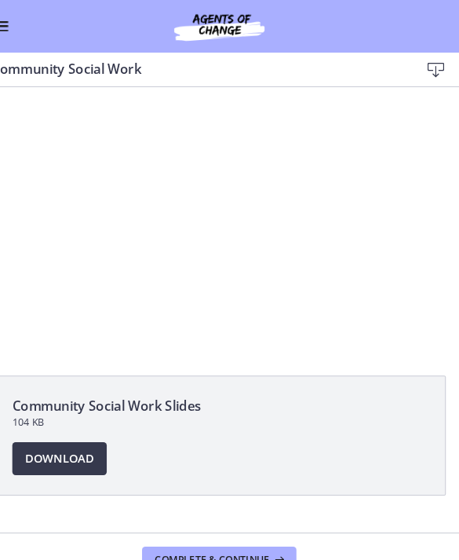
click at [188, 221] on div at bounding box center [208, 215] width 459 height 258
click at [199, 217] on div at bounding box center [208, 215] width 459 height 258
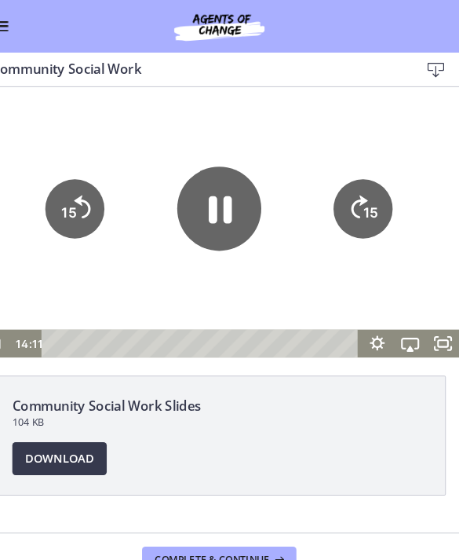
click at [216, 196] on icon "Pause" at bounding box center [210, 203] width 22 height 26
click at [283, 256] on div at bounding box center [208, 215] width 459 height 258
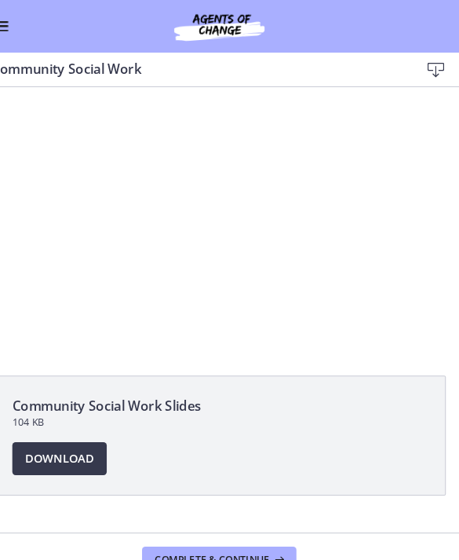
click at [242, 224] on div at bounding box center [208, 215] width 459 height 258
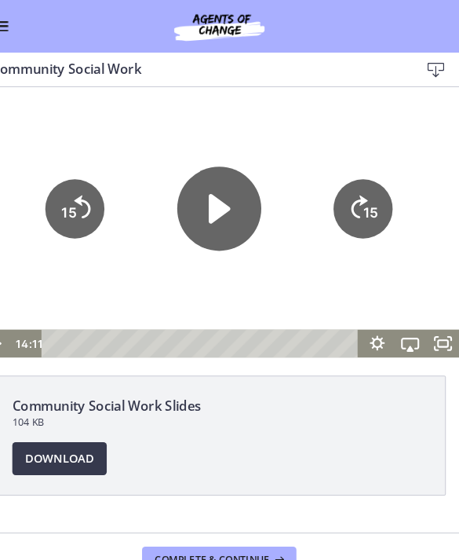
click at [210, 205] on icon "Play Video" at bounding box center [209, 202] width 20 height 28
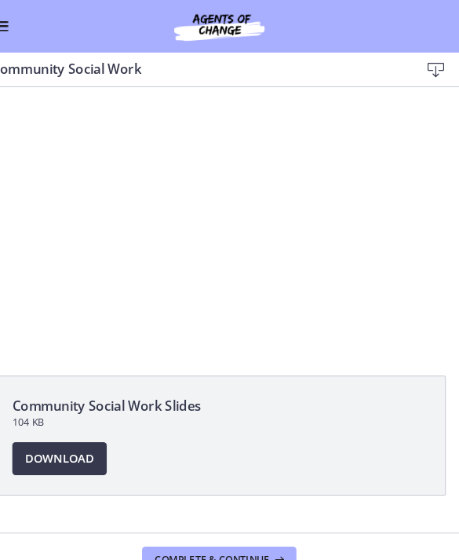
click at [144, 216] on div at bounding box center [208, 215] width 459 height 258
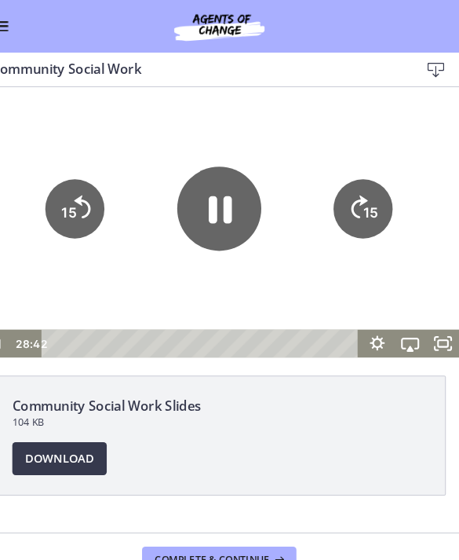
click at [133, 269] on div at bounding box center [208, 215] width 459 height 258
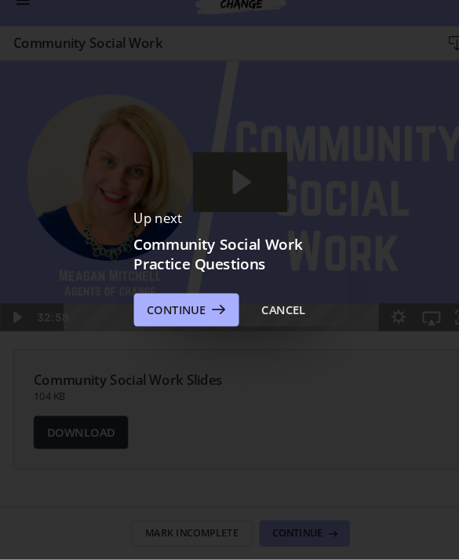
click at [182, 305] on button "Continue" at bounding box center [178, 320] width 100 height 31
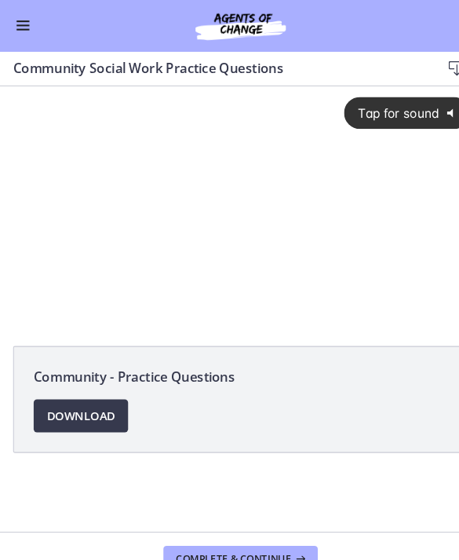
click at [382, 105] on span "Tap for sound" at bounding box center [375, 111] width 89 height 15
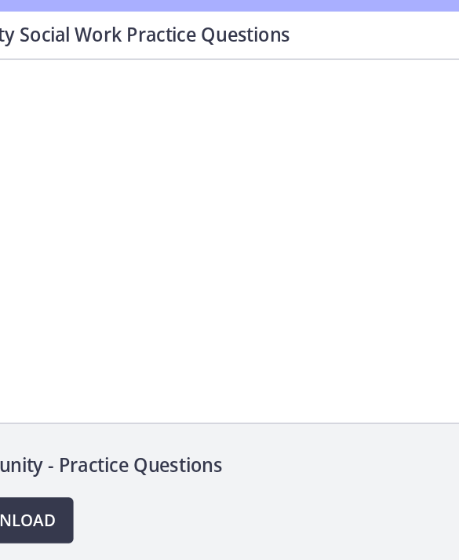
click at [114, 170] on div at bounding box center [124, 175] width 459 height 231
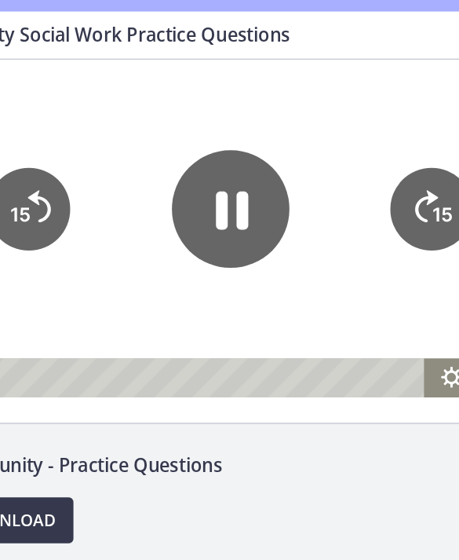
click at [122, 164] on icon "Pause" at bounding box center [126, 163] width 22 height 26
click at [193, 351] on span "Community - Practice Questions" at bounding box center [229, 360] width 395 height 19
click at [202, 211] on div at bounding box center [124, 175] width 459 height 231
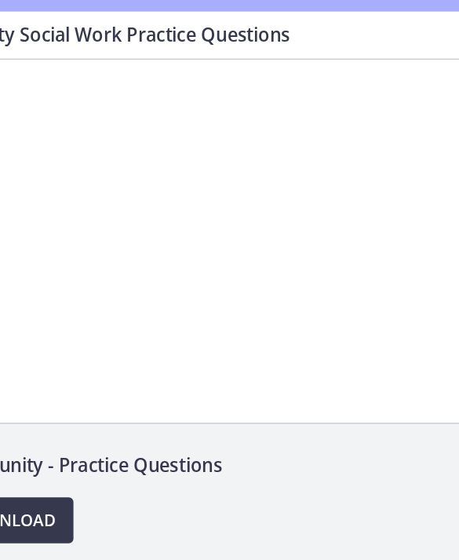
click at [128, 214] on div at bounding box center [124, 175] width 459 height 231
click at [128, 215] on div at bounding box center [124, 175] width 459 height 231
click at [159, 228] on div at bounding box center [124, 175] width 459 height 231
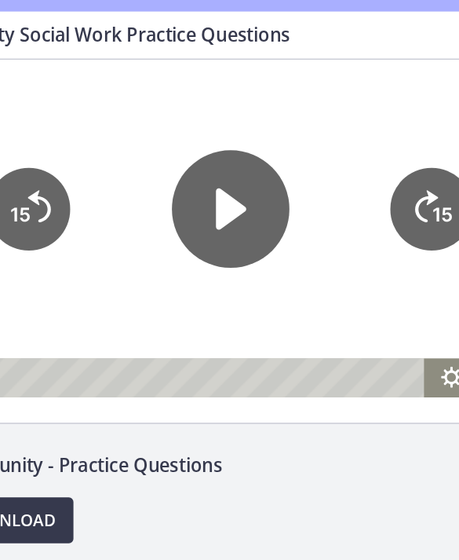
click at [132, 159] on icon "Play Video" at bounding box center [125, 162] width 20 height 28
click at [131, 158] on icon "Play Video" at bounding box center [125, 162] width 20 height 28
click at [174, 215] on div at bounding box center [124, 175] width 459 height 231
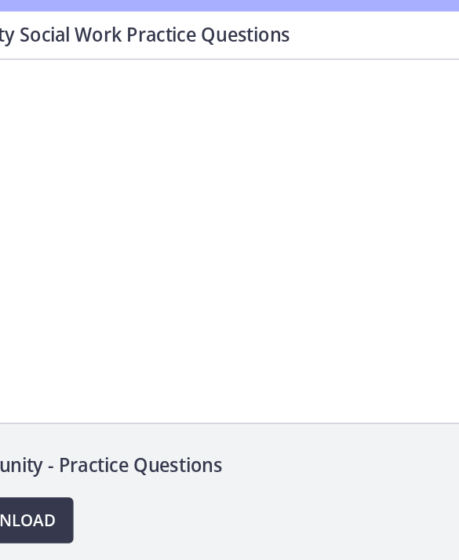
click at [151, 203] on div at bounding box center [124, 175] width 459 height 231
click at [152, 204] on div at bounding box center [124, 175] width 459 height 231
click at [140, 183] on div at bounding box center [124, 175] width 459 height 231
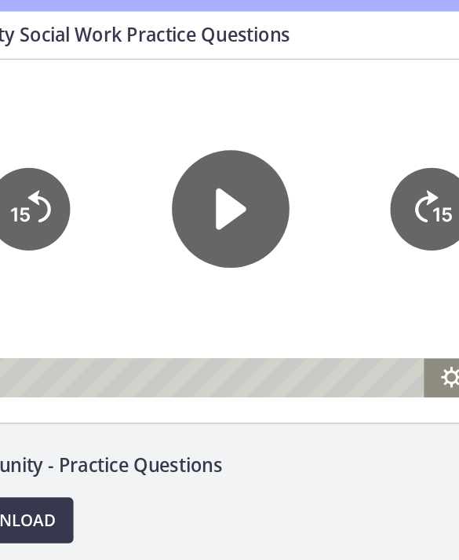
click at [130, 174] on icon "Play Video" at bounding box center [124, 162] width 80 height 80
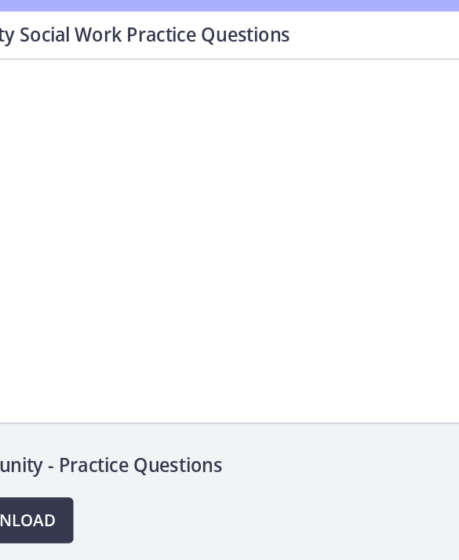
click at [182, 229] on div at bounding box center [124, 175] width 459 height 231
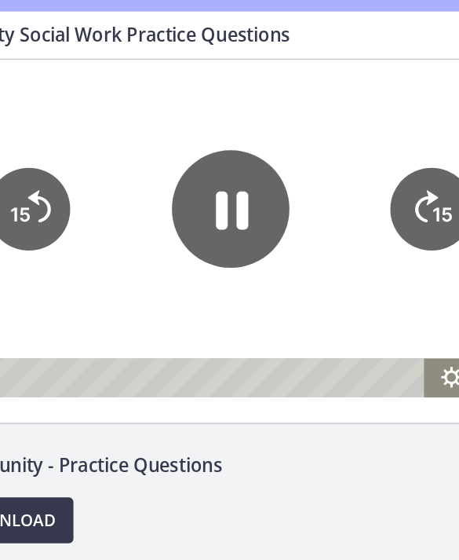
click at [253, 177] on icon "15" at bounding box center [262, 161] width 57 height 57
click at [261, 172] on icon "15" at bounding box center [263, 162] width 64 height 64
click at [211, 203] on div at bounding box center [124, 175] width 459 height 231
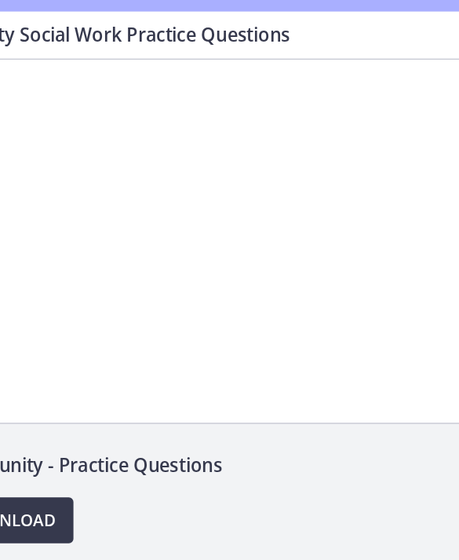
click at [137, 163] on div at bounding box center [124, 175] width 459 height 231
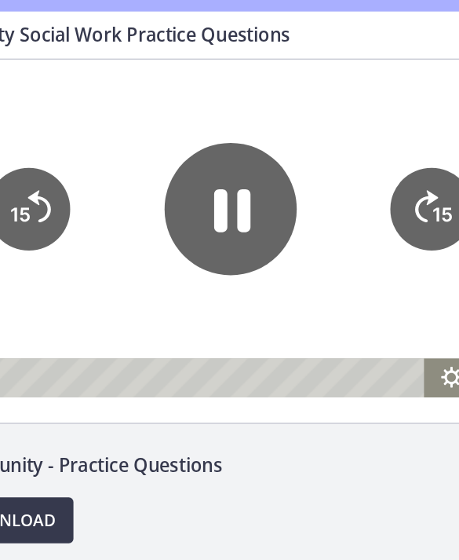
click at [127, 159] on icon "Pause" at bounding box center [124, 161] width 90 height 90
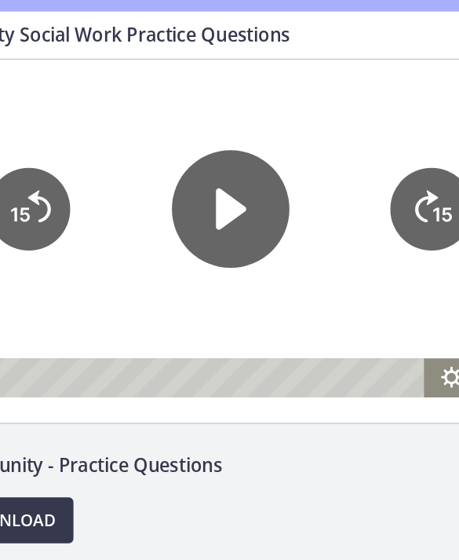
click at [188, 210] on div at bounding box center [124, 175] width 459 height 231
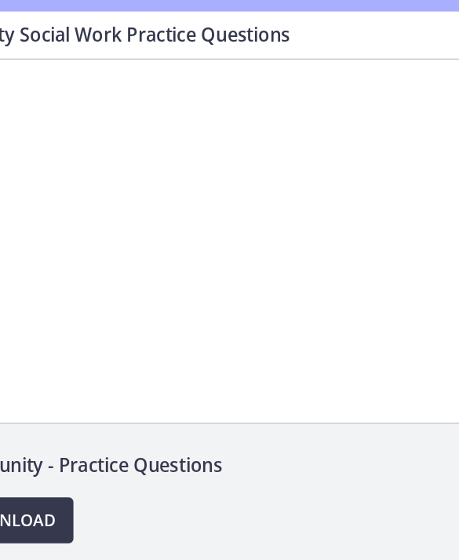
click at [138, 170] on div at bounding box center [124, 175] width 459 height 231
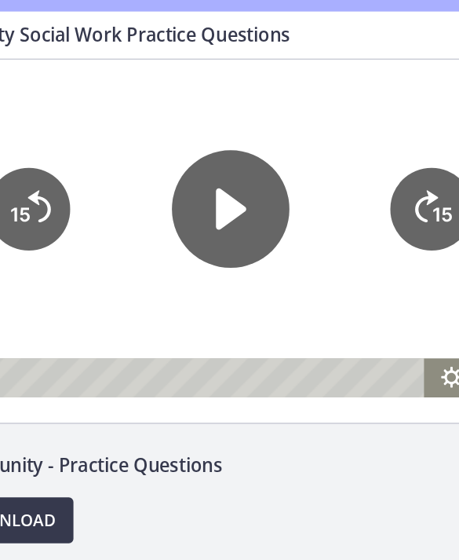
click at [126, 165] on icon "Play Video" at bounding box center [125, 162] width 20 height 28
click at [181, 186] on div at bounding box center [124, 175] width 459 height 231
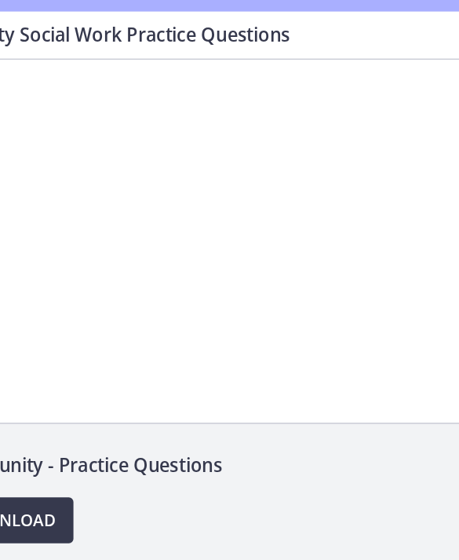
click at [177, 193] on div at bounding box center [124, 175] width 459 height 231
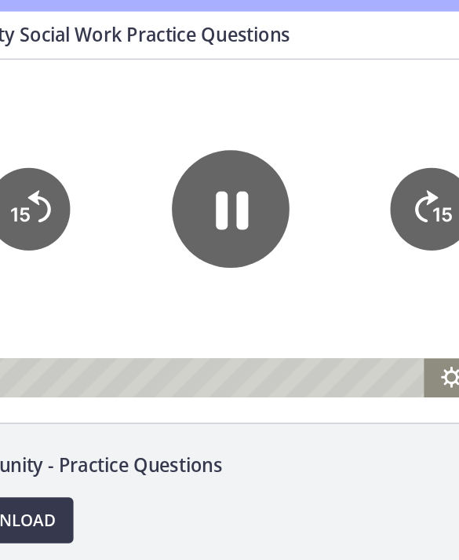
click at [187, 213] on div at bounding box center [124, 175] width 459 height 231
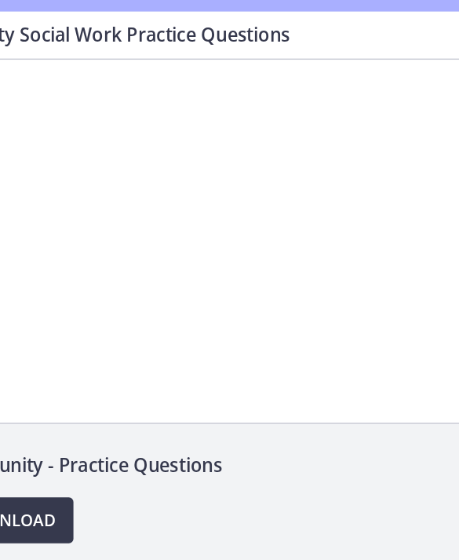
click at [109, 236] on div at bounding box center [124, 175] width 459 height 231
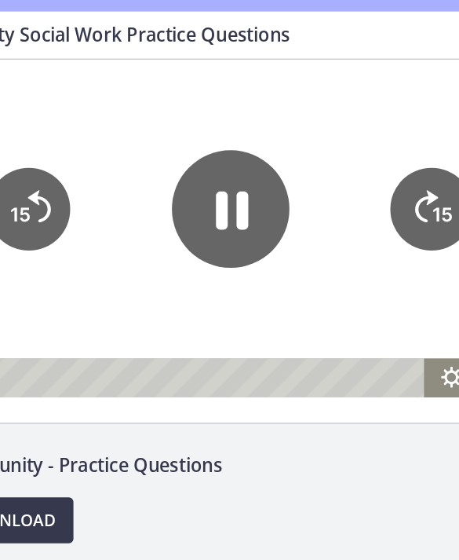
click at [254, 160] on icon "15" at bounding box center [262, 161] width 57 height 57
click at [195, 227] on div at bounding box center [124, 175] width 459 height 231
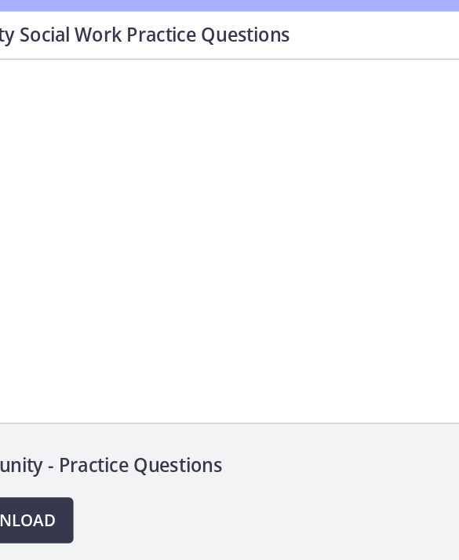
click at [133, 204] on div at bounding box center [124, 175] width 459 height 231
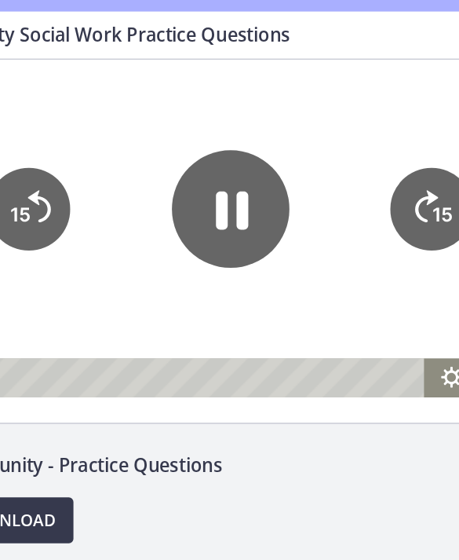
click at [175, 207] on div at bounding box center [124, 175] width 459 height 231
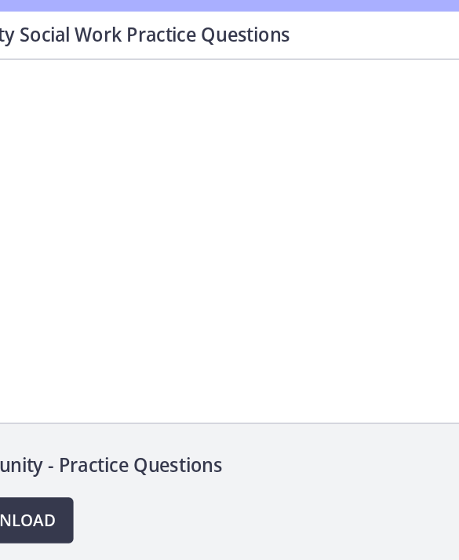
click at [161, 197] on div at bounding box center [124, 175] width 459 height 231
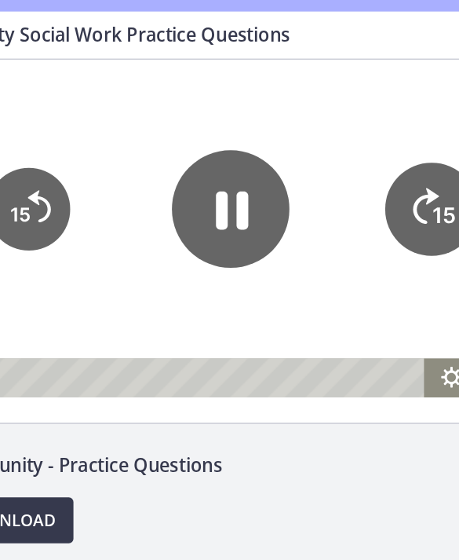
click at [259, 170] on icon "15" at bounding box center [263, 162] width 64 height 64
click at [188, 229] on div at bounding box center [124, 175] width 459 height 231
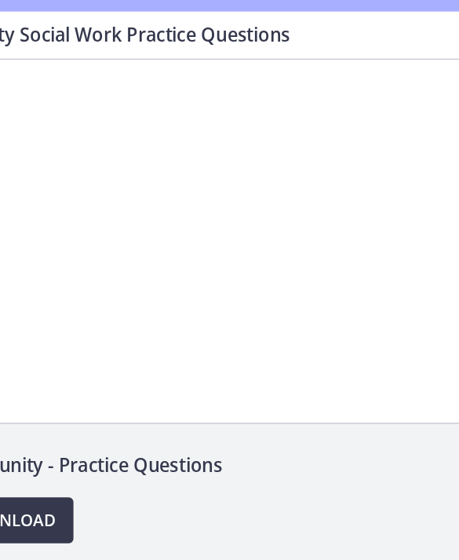
click at [166, 200] on div at bounding box center [124, 175] width 459 height 231
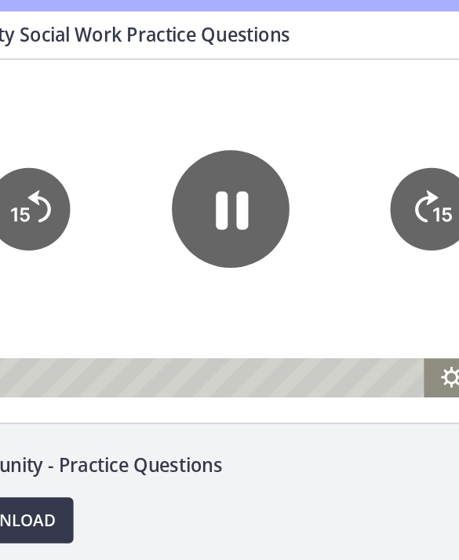
click at [248, 157] on icon "15" at bounding box center [262, 161] width 57 height 57
click at [261, 160] on icon "15" at bounding box center [262, 161] width 57 height 57
click at [261, 159] on icon "15" at bounding box center [262, 161] width 57 height 57
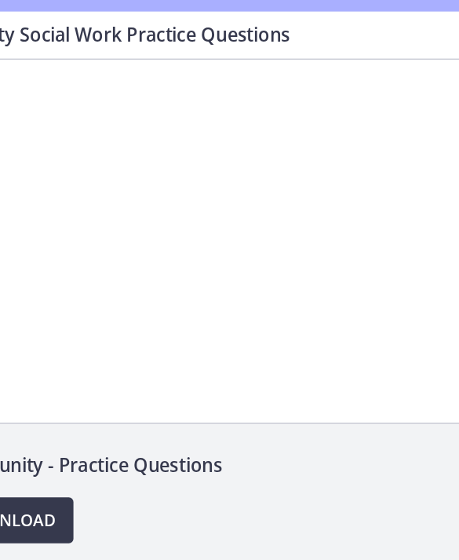
click at [262, 158] on div at bounding box center [124, 175] width 459 height 231
click at [263, 158] on text "15" at bounding box center [269, 166] width 14 height 16
click at [128, 229] on div at bounding box center [124, 175] width 459 height 231
click at [128, 230] on div at bounding box center [124, 175] width 459 height 231
click at [203, 210] on div at bounding box center [124, 175] width 459 height 231
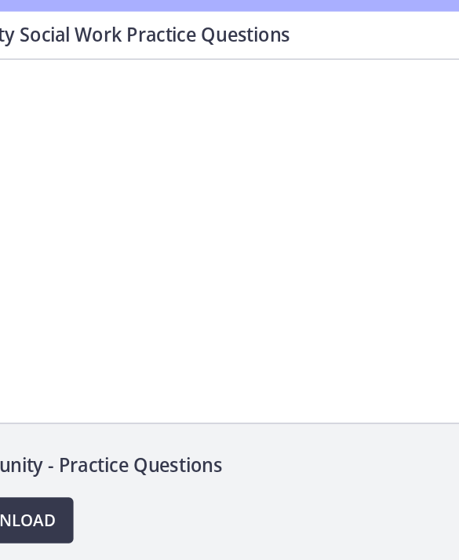
click at [202, 210] on div at bounding box center [124, 175] width 459 height 231
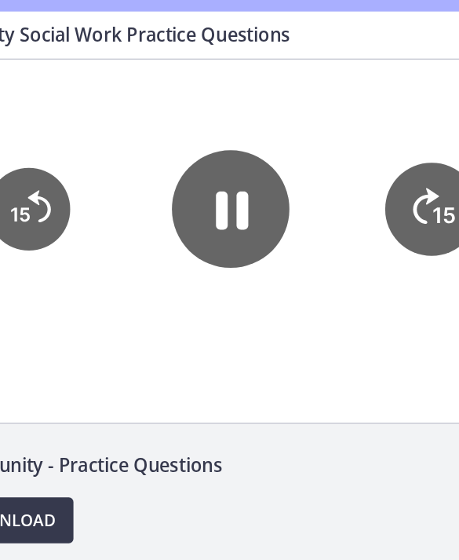
click at [247, 176] on icon "15" at bounding box center [263, 162] width 64 height 64
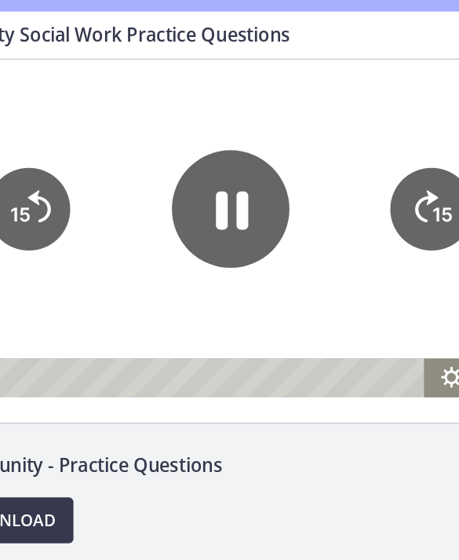
click at [256, 167] on icon "15" at bounding box center [262, 161] width 57 height 57
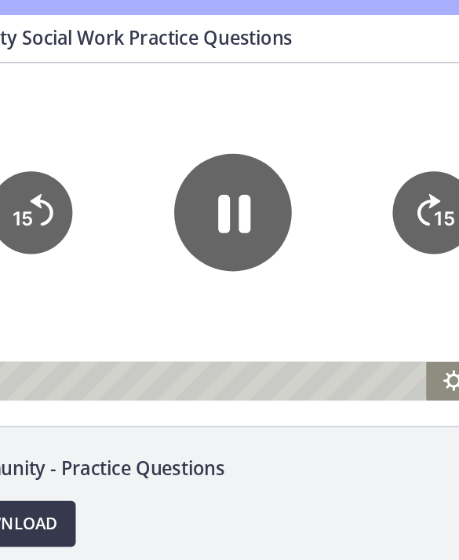
click at [184, 230] on div at bounding box center [126, 178] width 459 height 231
click at [185, 230] on div at bounding box center [126, 178] width 459 height 231
click at [192, 224] on div at bounding box center [126, 178] width 459 height 231
click at [193, 224] on div at bounding box center [126, 178] width 459 height 231
click at [203, 210] on div at bounding box center [126, 178] width 459 height 231
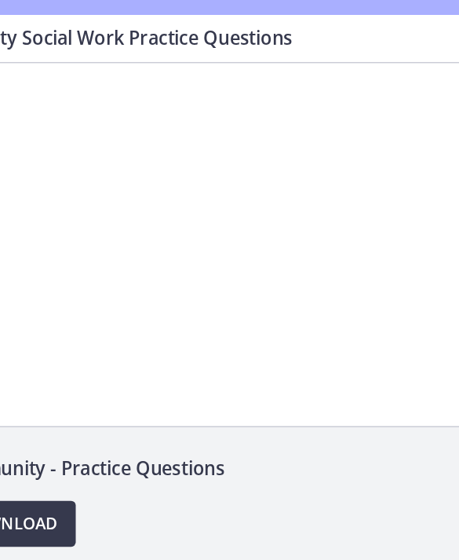
click at [203, 210] on div at bounding box center [126, 178] width 459 height 231
